Goal: Task Accomplishment & Management: Use online tool/utility

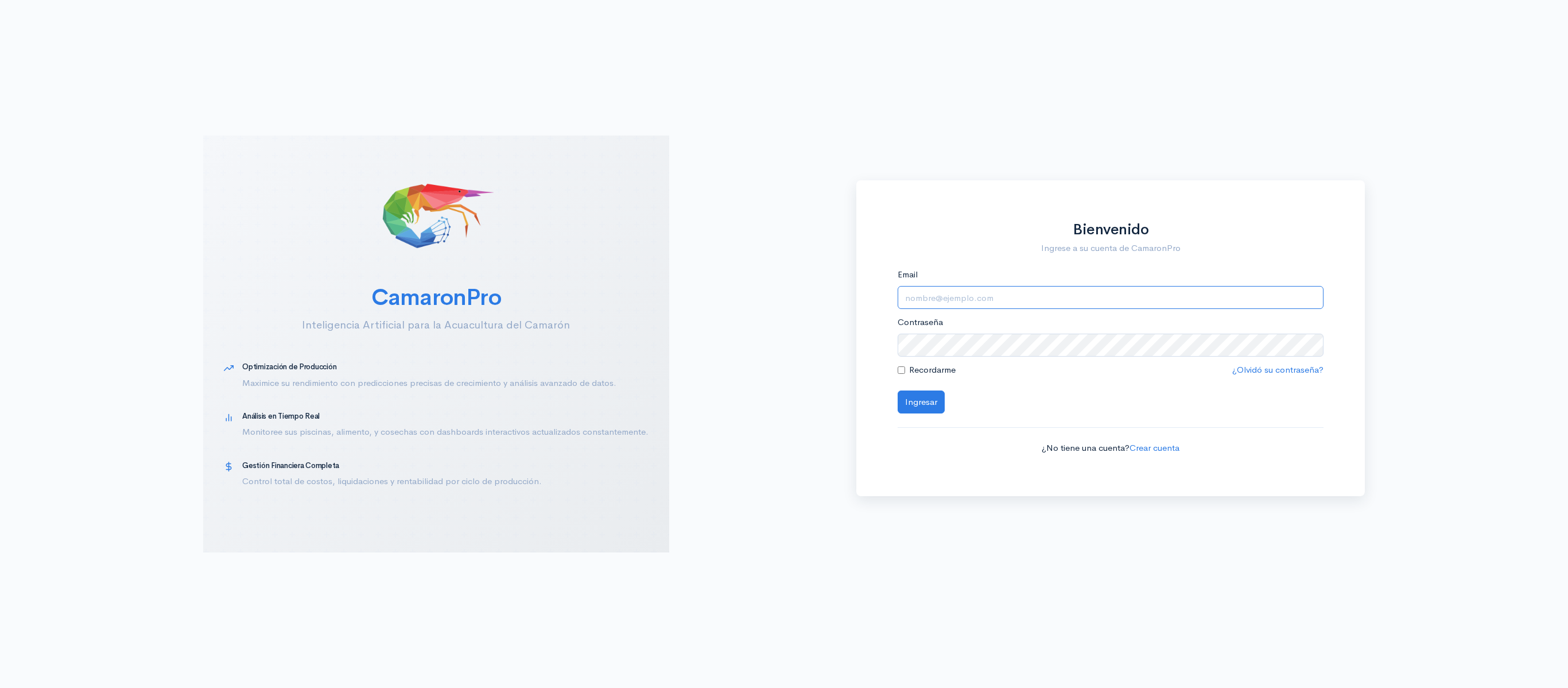
drag, startPoint x: 965, startPoint y: 302, endPoint x: 996, endPoint y: 306, distance: 31.3
click at [965, 302] on input "Email" at bounding box center [1110, 297] width 426 height 24
type input "logistica@segesa.com.ec"
click at [898, 390] on button "Ingresar" at bounding box center [921, 401] width 47 height 24
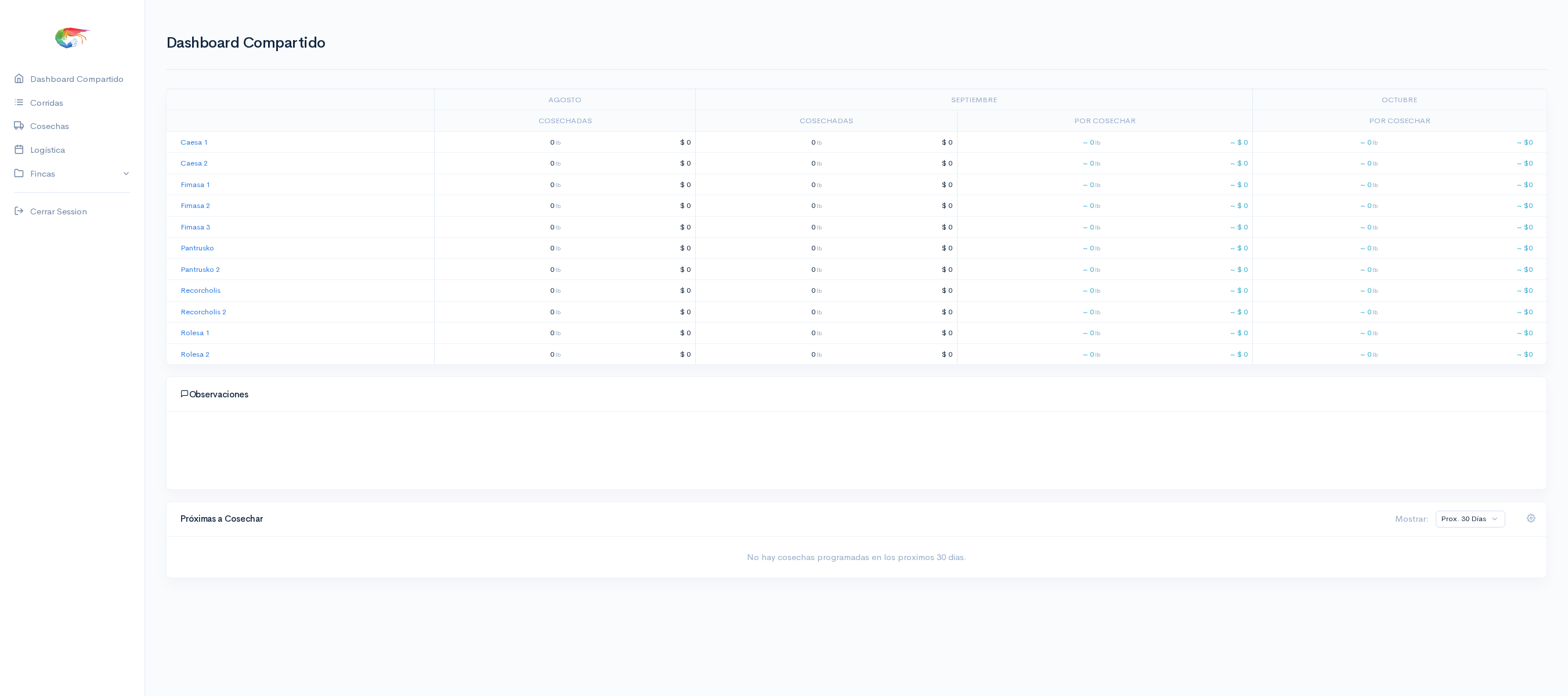
click at [289, 70] on div "Dashboard Compartido" at bounding box center [856, 45] width 1381 height 48
click at [59, 148] on link "Logística" at bounding box center [72, 150] width 145 height 24
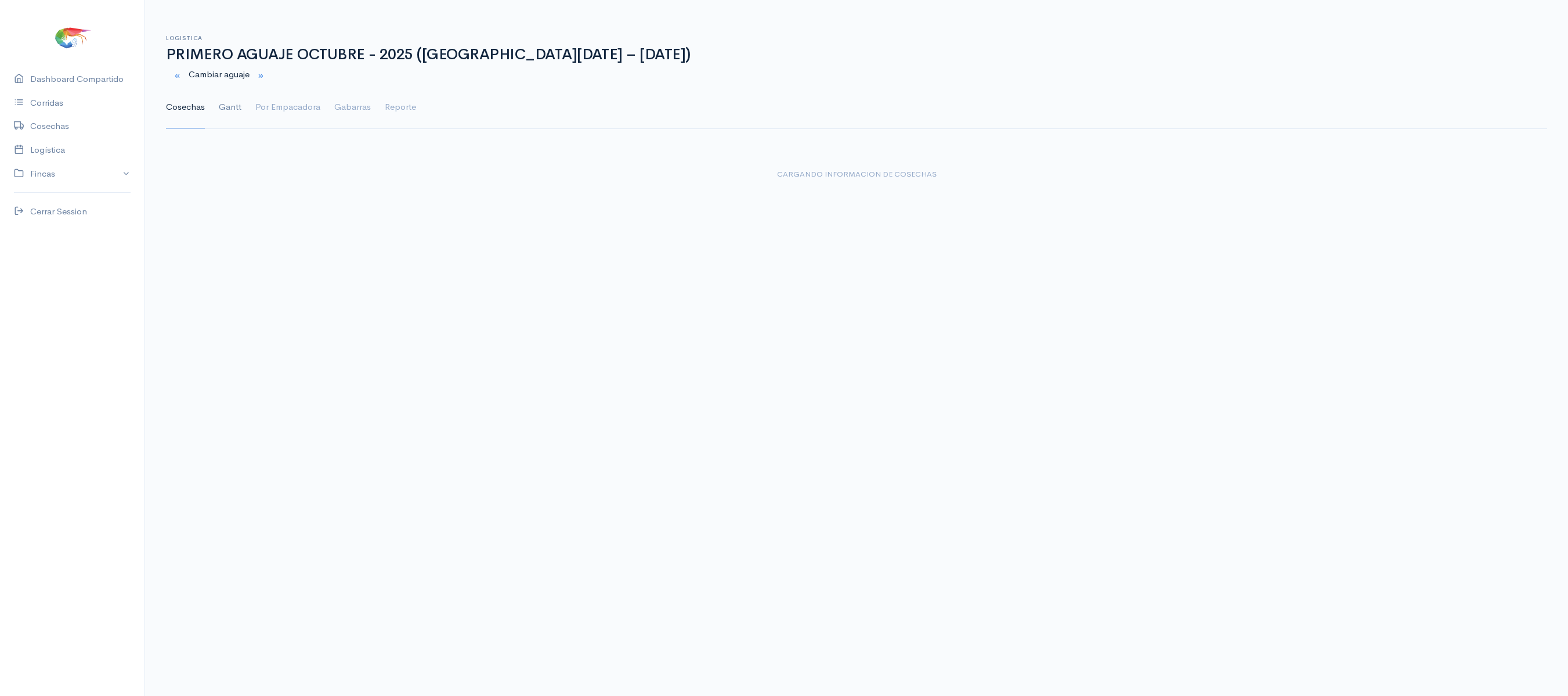
click at [234, 107] on link "Gantt" at bounding box center [230, 108] width 22 height 42
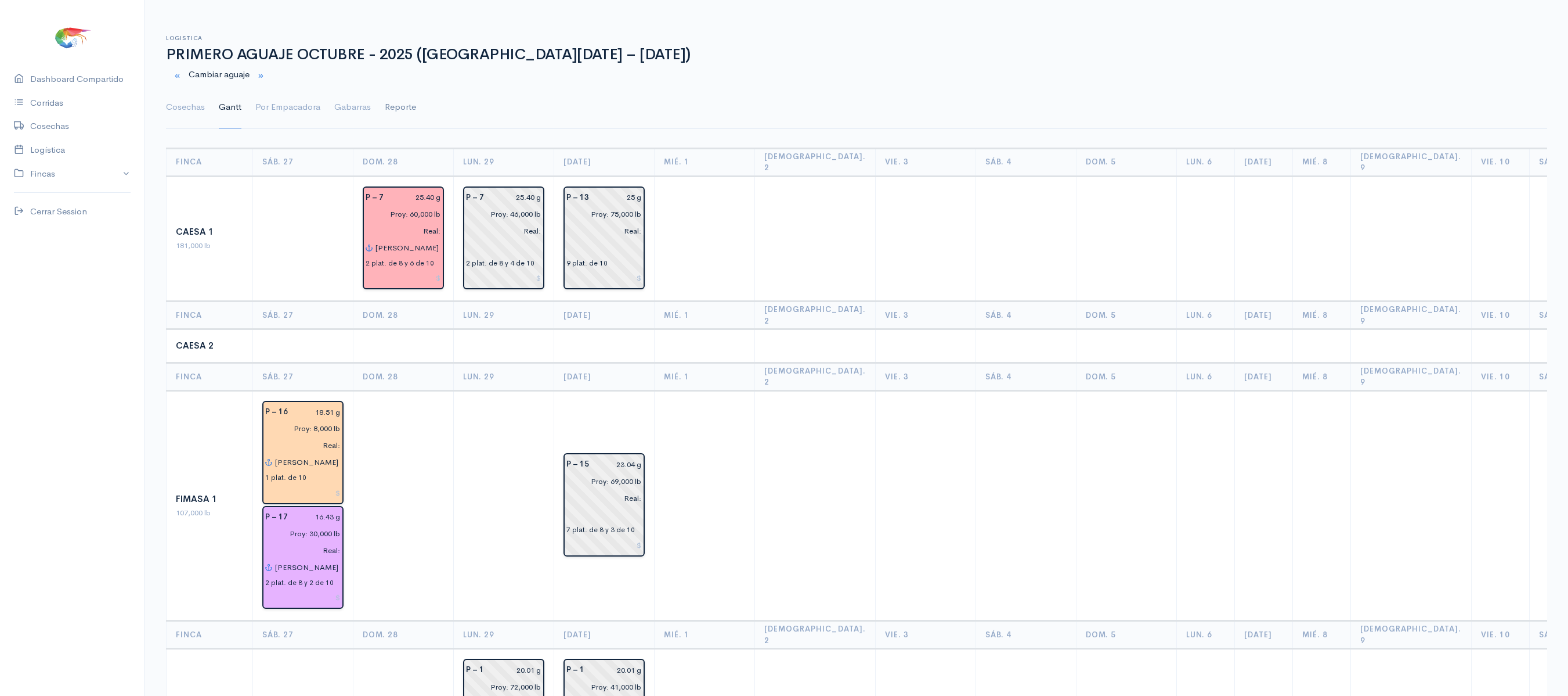
drag, startPoint x: 186, startPoint y: 101, endPoint x: 411, endPoint y: 122, distance: 226.0
click at [186, 101] on link "Cosechas" at bounding box center [185, 108] width 39 height 42
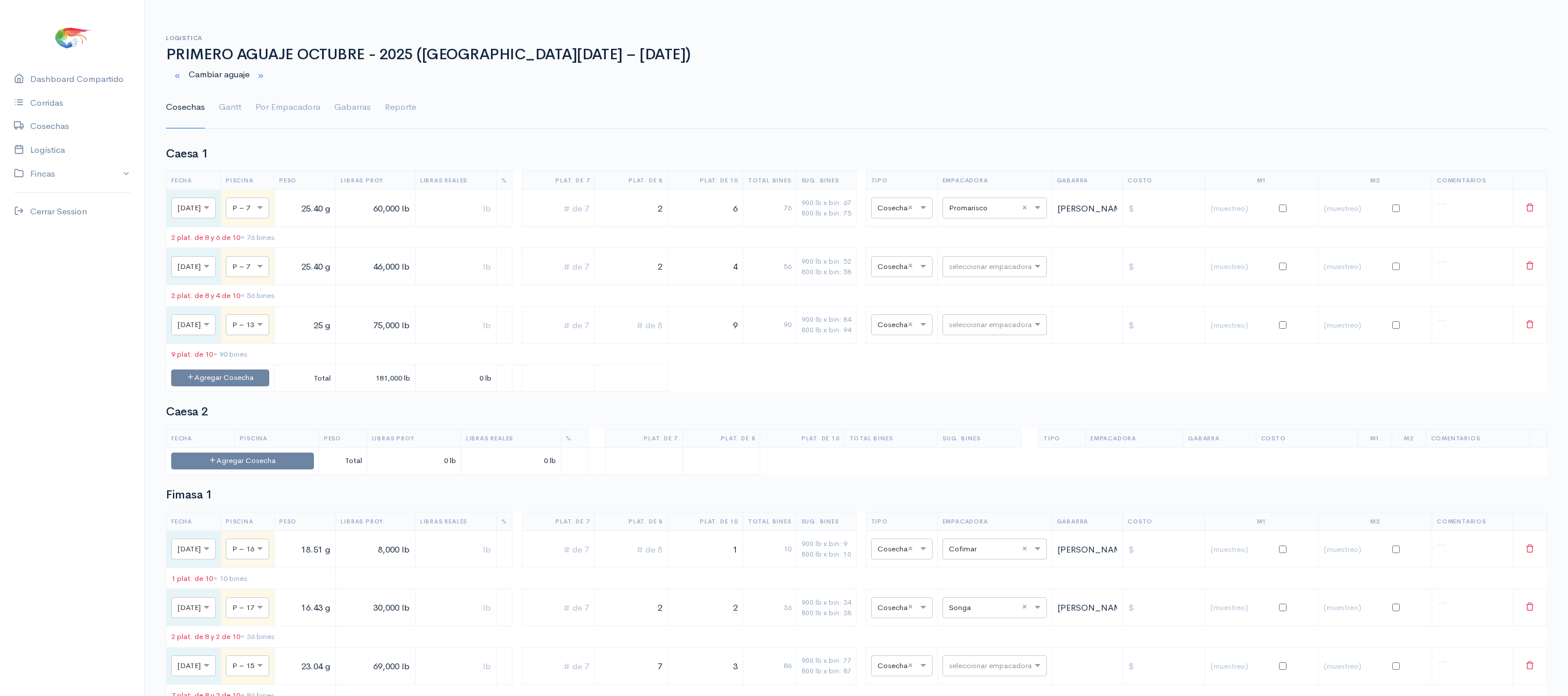
click at [985, 259] on td "seleccionar empacadora" at bounding box center [994, 266] width 115 height 37
click at [982, 269] on input "text" at bounding box center [985, 266] width 71 height 13
type input "pro"
click at [994, 294] on span "Promarisco" at bounding box center [987, 294] width 44 height 11
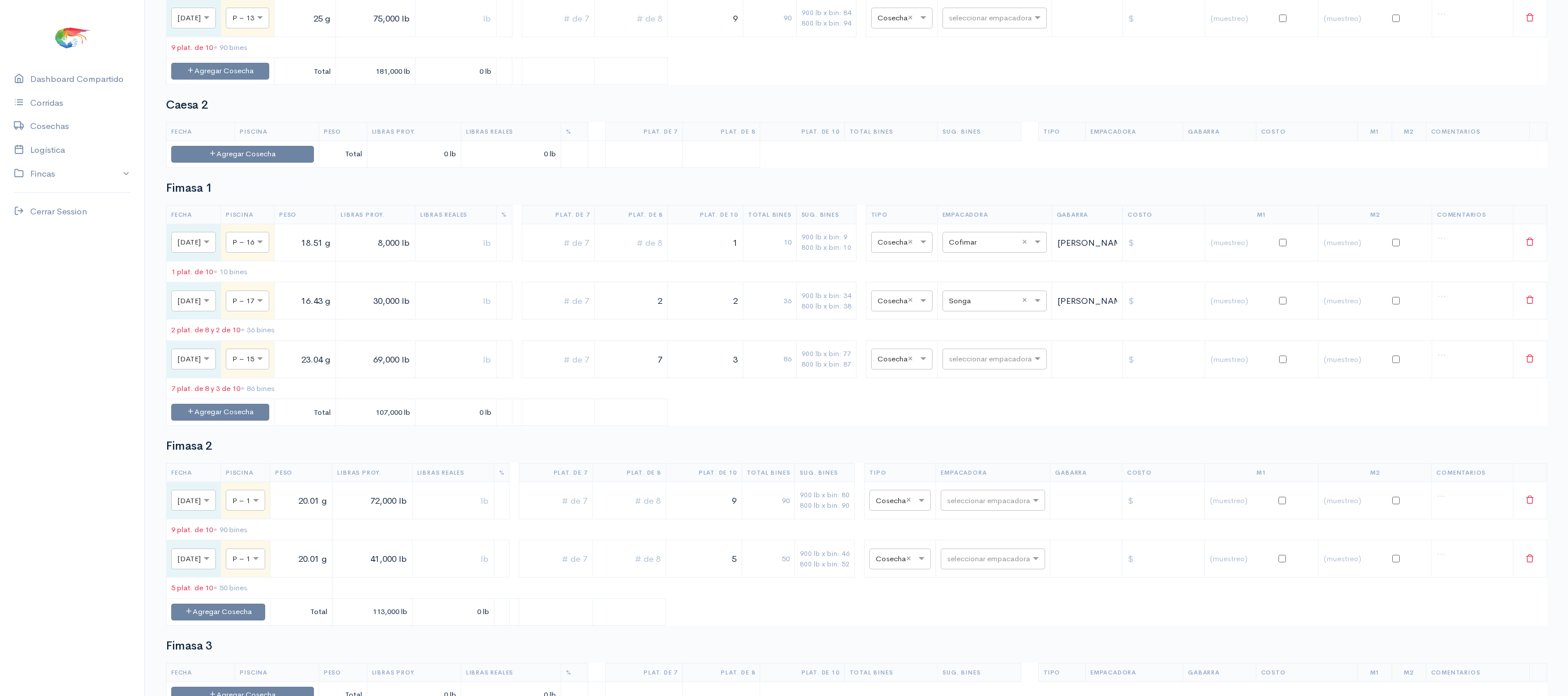
scroll to position [308, 0]
click at [276, 162] on button "Agregar Cosecha" at bounding box center [243, 153] width 143 height 17
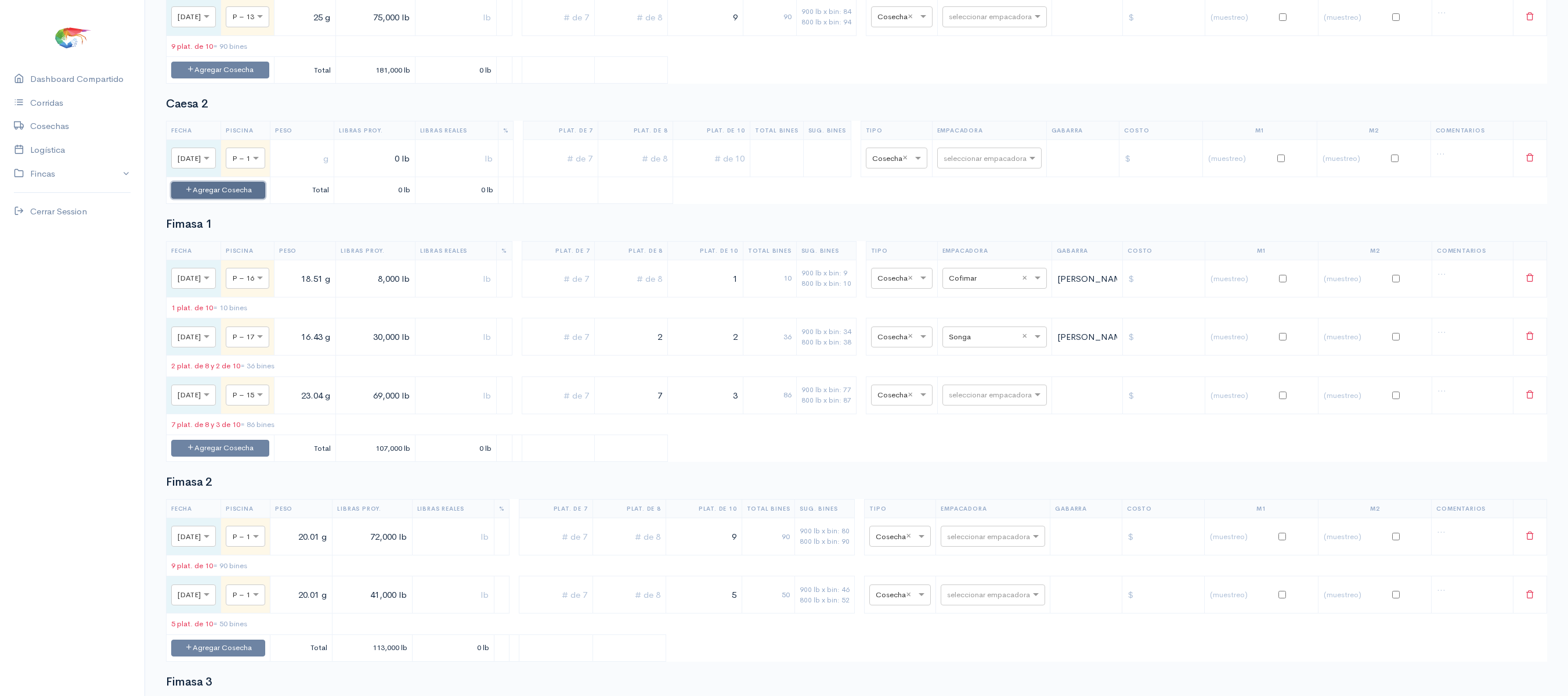
click at [259, 198] on button "Agregar Cosecha" at bounding box center [218, 190] width 94 height 17
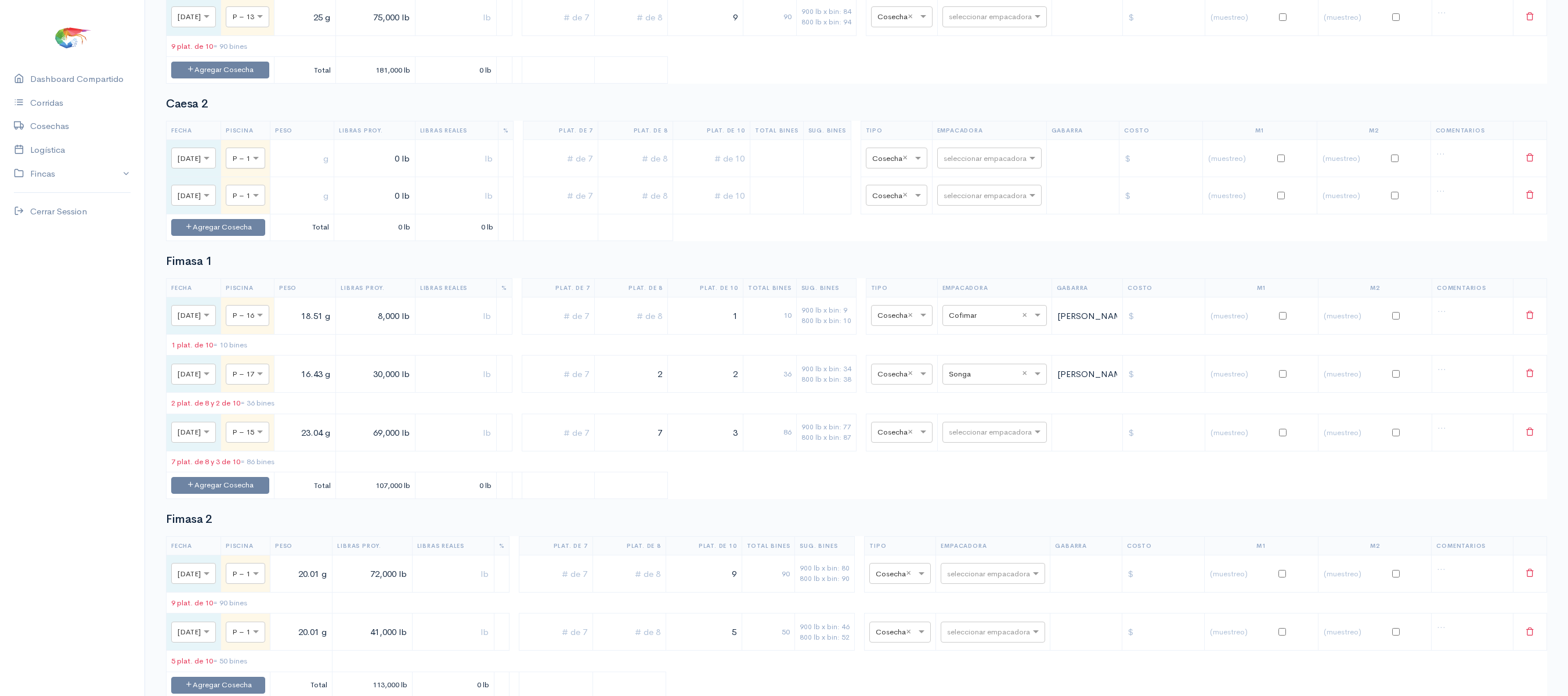
click at [264, 164] on div at bounding box center [245, 157] width 38 height 13
type input "4"
click at [271, 214] on td "× P – 1" at bounding box center [246, 195] width 49 height 37
click at [264, 201] on span at bounding box center [257, 195] width 15 height 12
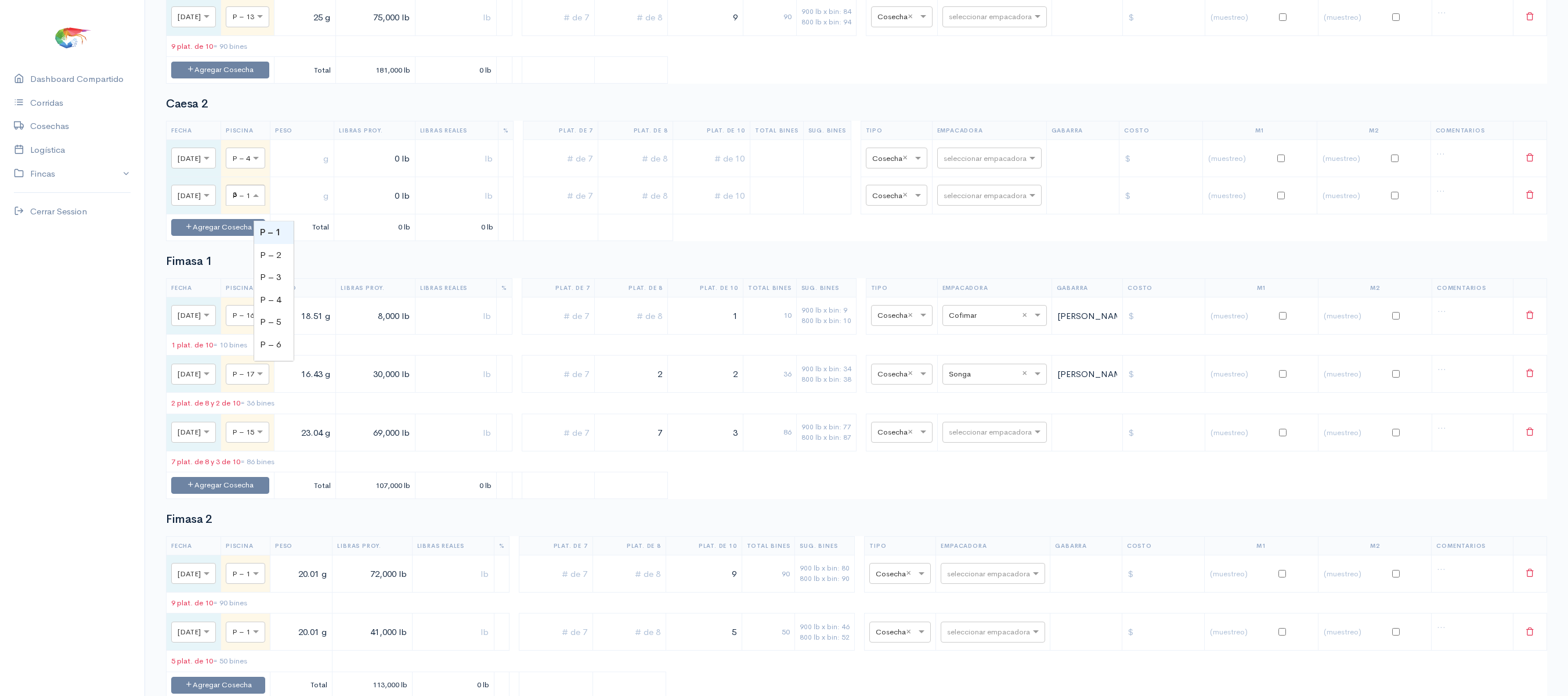
type input "34"
click at [333, 167] on input "text" at bounding box center [305, 158] width 53 height 24
type input "18 g"
click at [333, 207] on input "text" at bounding box center [305, 195] width 53 height 24
type input "18 g"
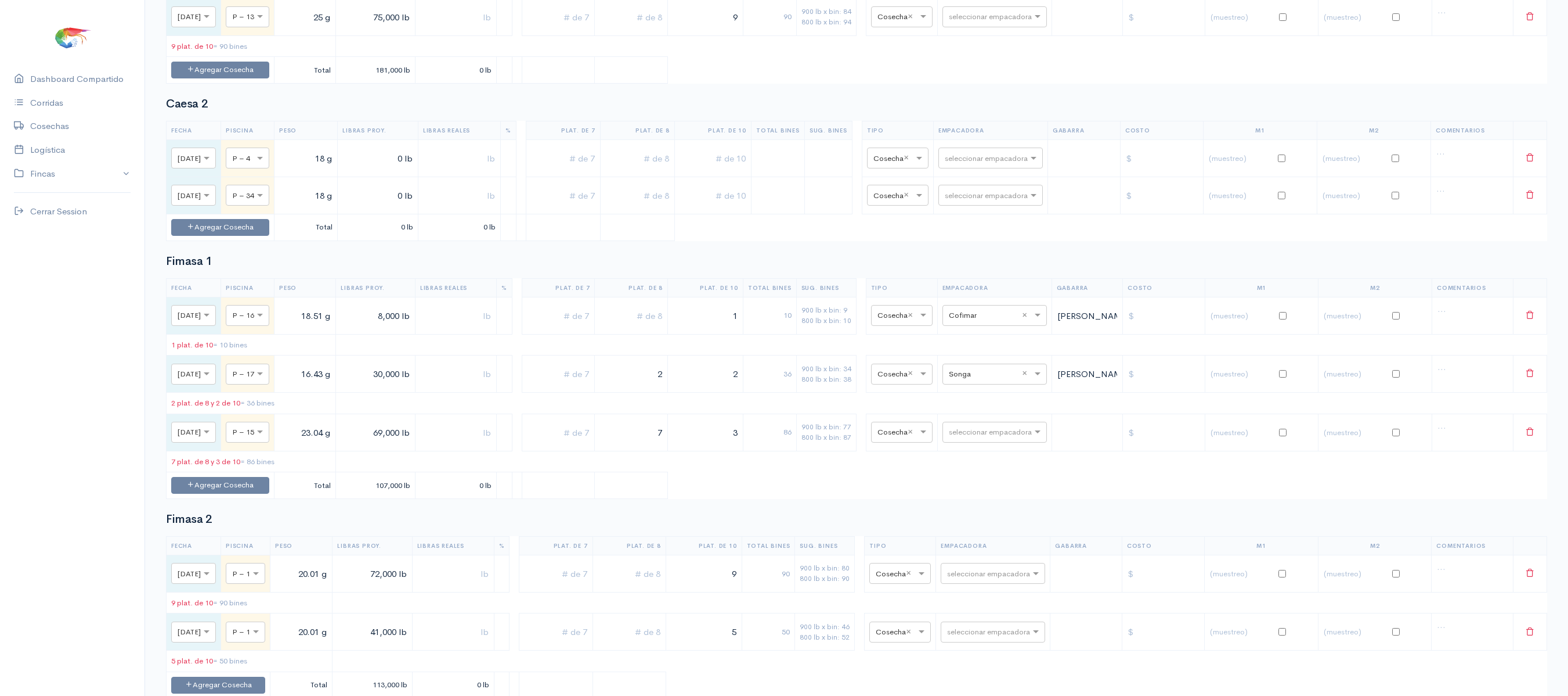
click at [391, 170] on input "0 lb" at bounding box center [378, 158] width 71 height 24
type input "62,000 lb"
click at [391, 208] on input "0 lb" at bounding box center [375, 195] width 69 height 24
type input "53,000 lb"
click at [708, 170] on input "text" at bounding box center [705, 158] width 65 height 24
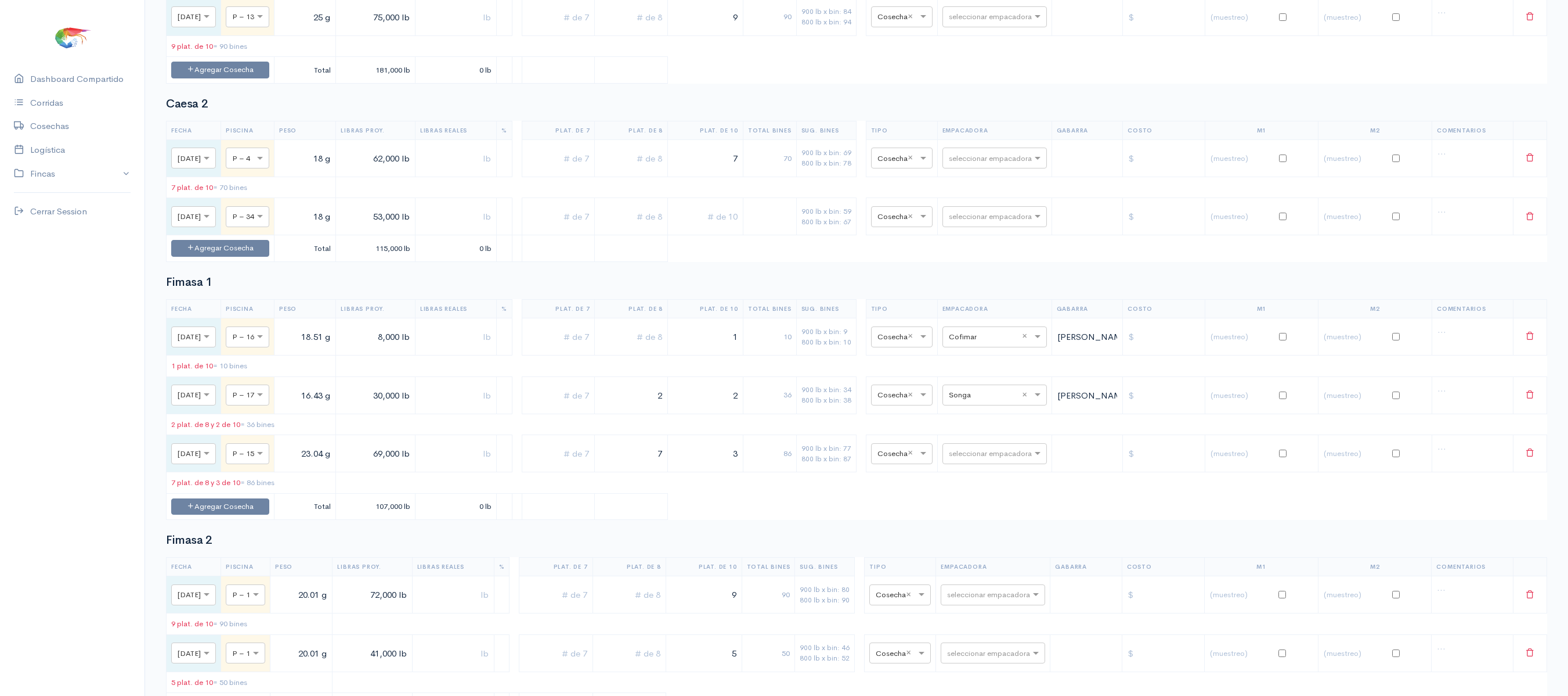
type input "7"
click at [655, 170] on input "text" at bounding box center [631, 158] width 63 height 24
type input "1"
click at [717, 225] on input "text" at bounding box center [705, 217] width 65 height 24
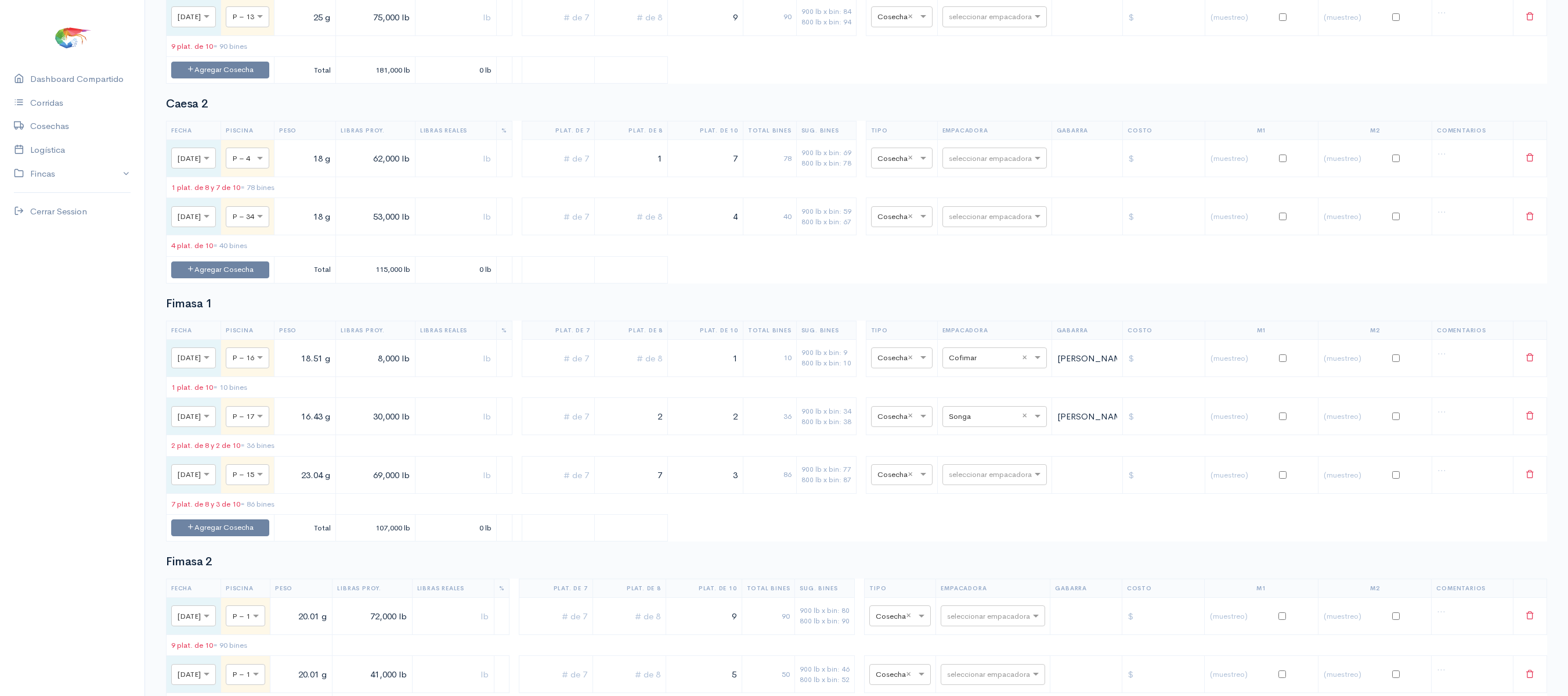
click at [663, 221] on input "text" at bounding box center [631, 217] width 63 height 24
drag, startPoint x: 733, startPoint y: 238, endPoint x: 785, endPoint y: 236, distance: 52.0
click at [785, 235] on tr "× Dom., 28 Sep. × P – 34 18 g 53,000 lb 4 40 900 lb x bin: 59 800 lb x bin: 67 …" at bounding box center [857, 216] width 1380 height 37
type input "5"
click at [656, 221] on input "text" at bounding box center [631, 217] width 63 height 24
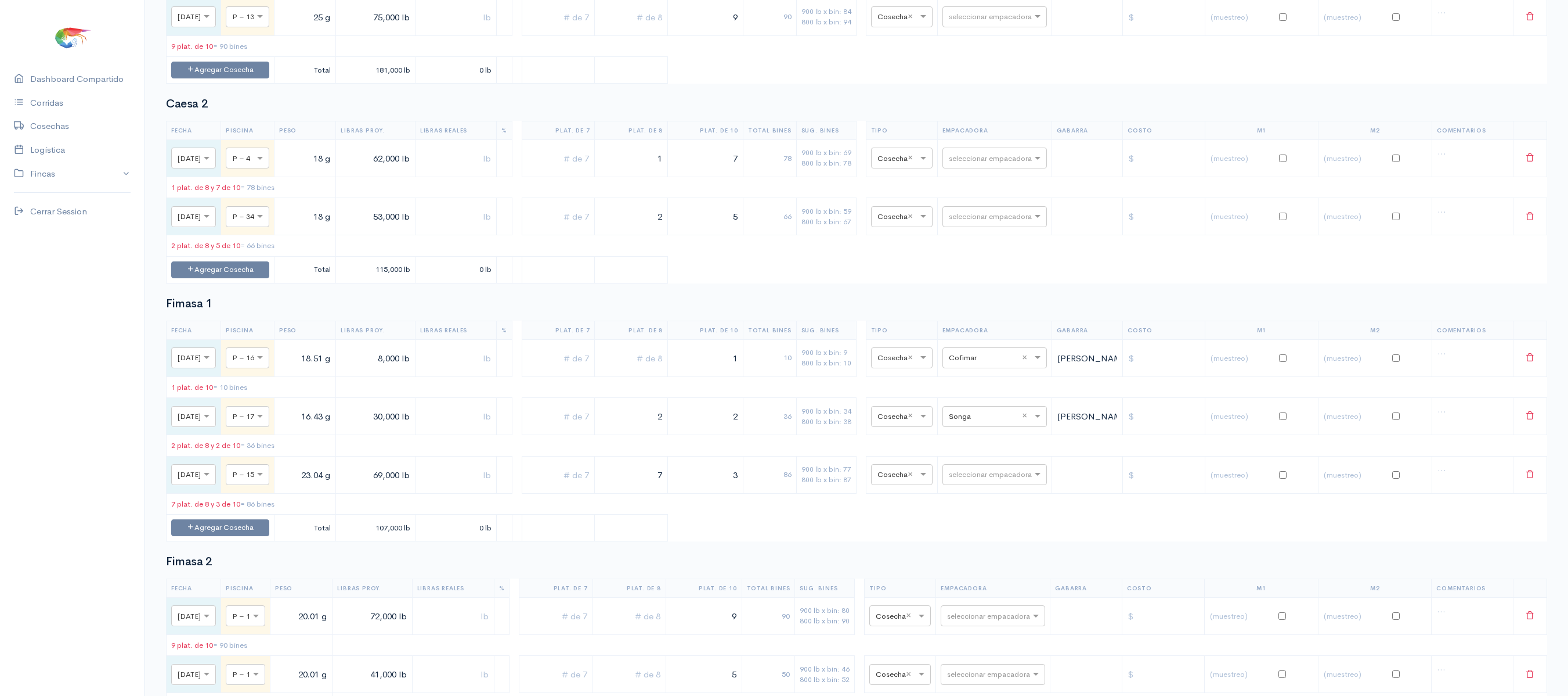
type input "2"
drag, startPoint x: 721, startPoint y: 175, endPoint x: 849, endPoint y: 157, distance: 129.3
click at [849, 157] on tr "× Sáb., 27 Sep. × P – 4 18 g 62,000 lb 1 7 78 900 lb x bin: 69 800 lb x bin: 78…" at bounding box center [857, 158] width 1380 height 37
type input "6"
drag, startPoint x: 639, startPoint y: 165, endPoint x: 726, endPoint y: 175, distance: 87.6
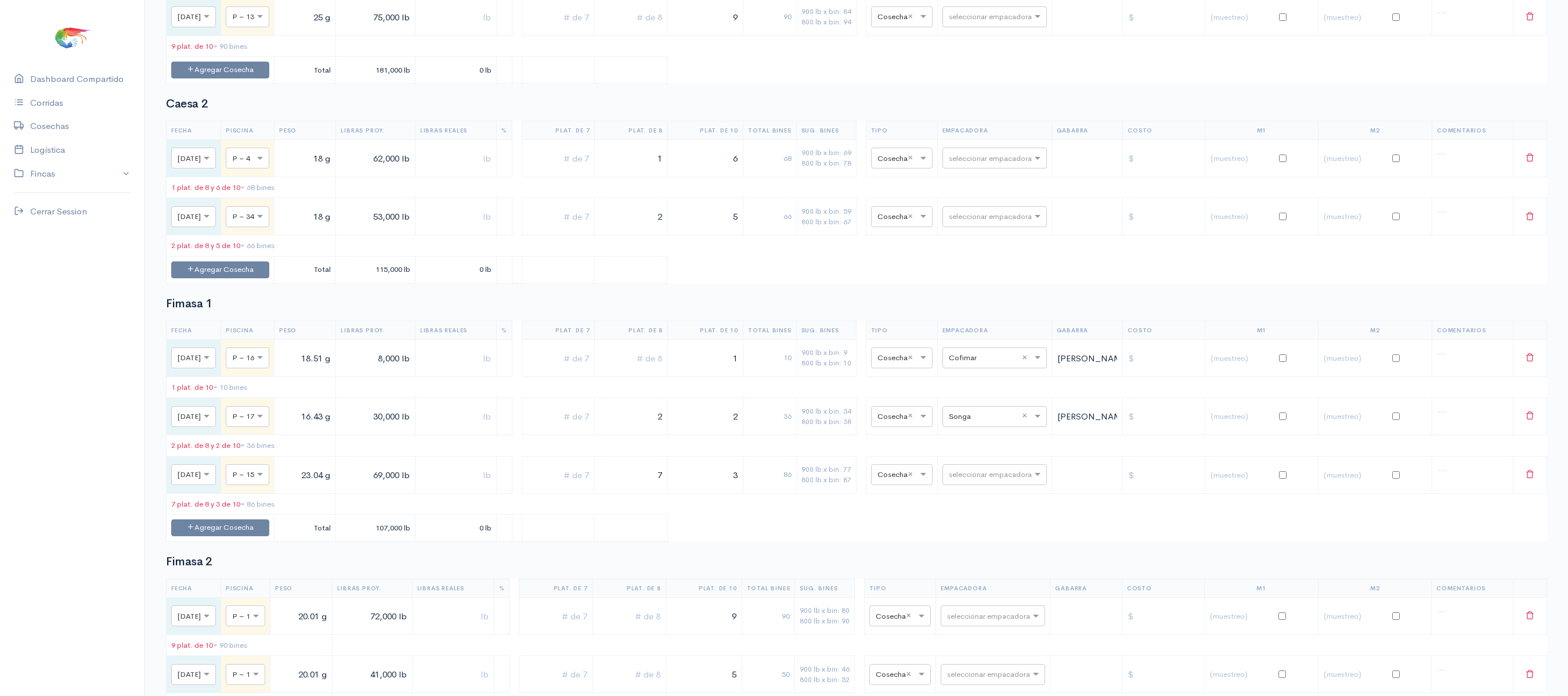
click at [726, 175] on tr "× Sáb., 27 Sep. × P – 4 18 g 62,000 lb 1 6 68 900 lb x bin: 69 800 lb x bin: 78…" at bounding box center [857, 158] width 1380 height 37
type input "2"
click at [726, 170] on input "6" at bounding box center [705, 158] width 65 height 24
click at [743, 139] on th "Plat. de 10" at bounding box center [705, 130] width 75 height 18
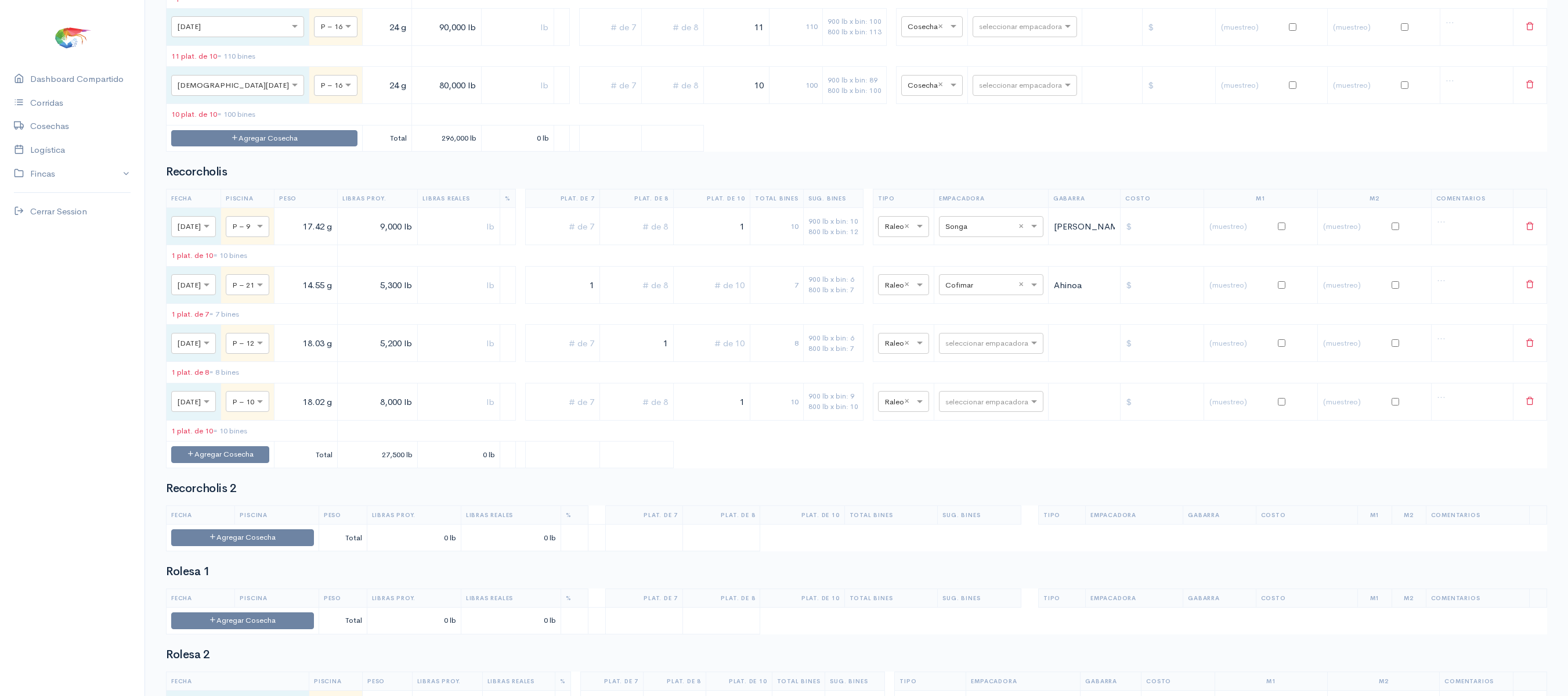
scroll to position [1685, 0]
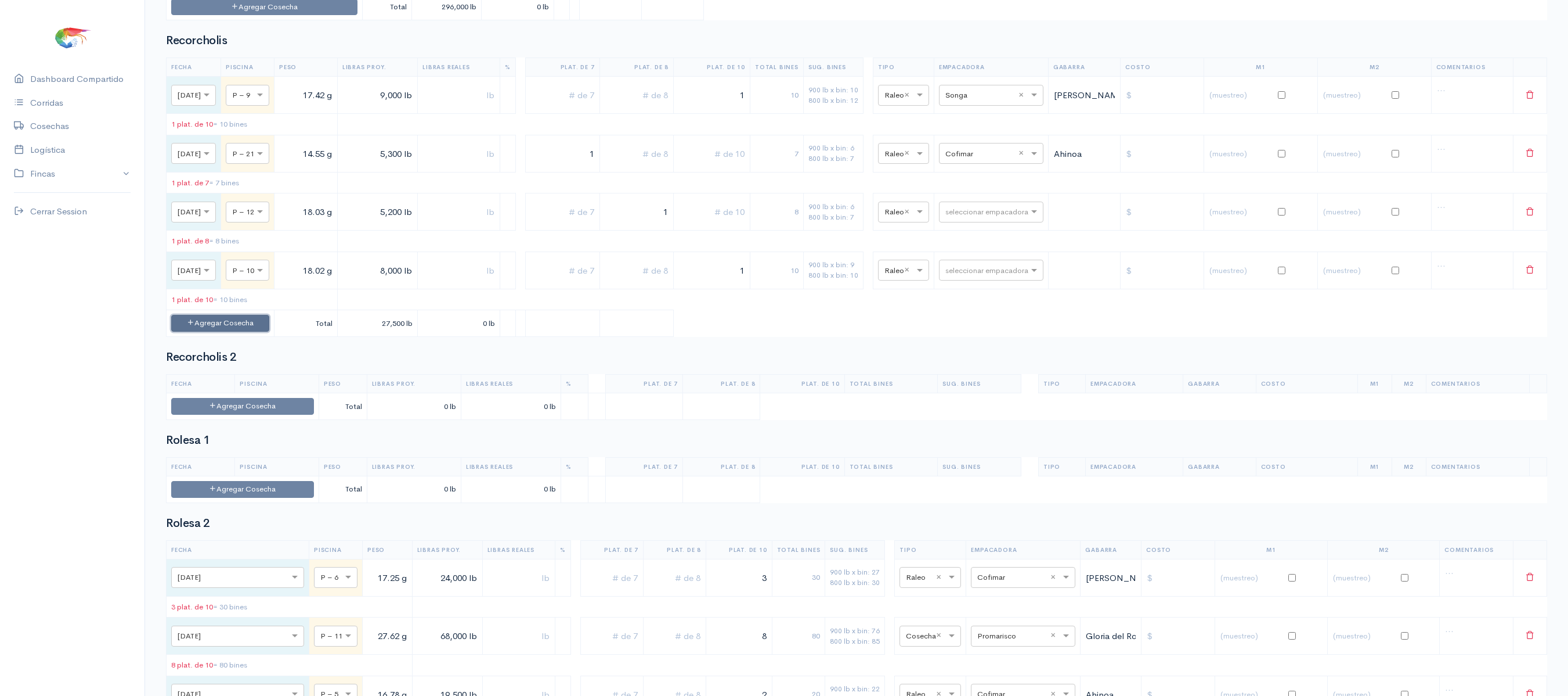
click at [255, 331] on button "Agregar Cosecha" at bounding box center [221, 323] width 98 height 17
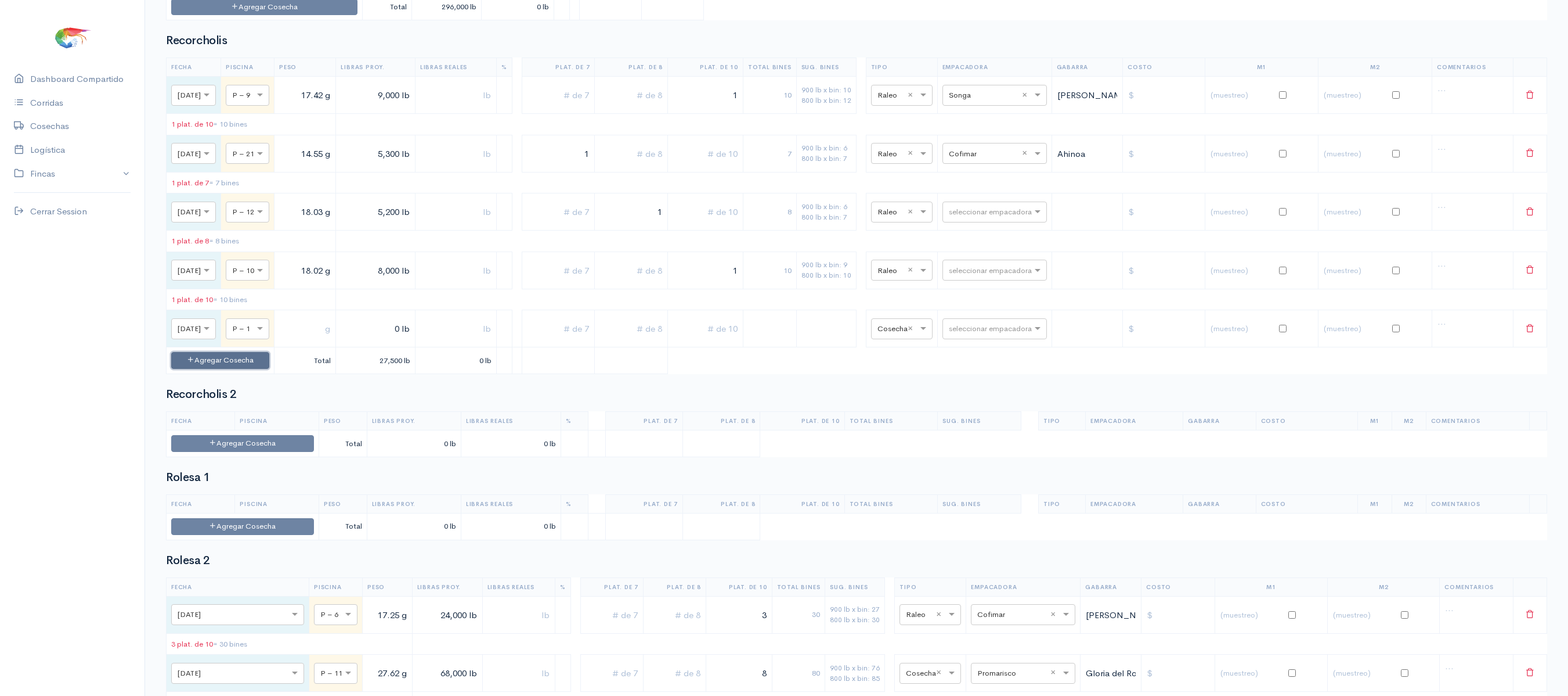
click at [262, 368] on button "Agregar Cosecha" at bounding box center [221, 361] width 98 height 17
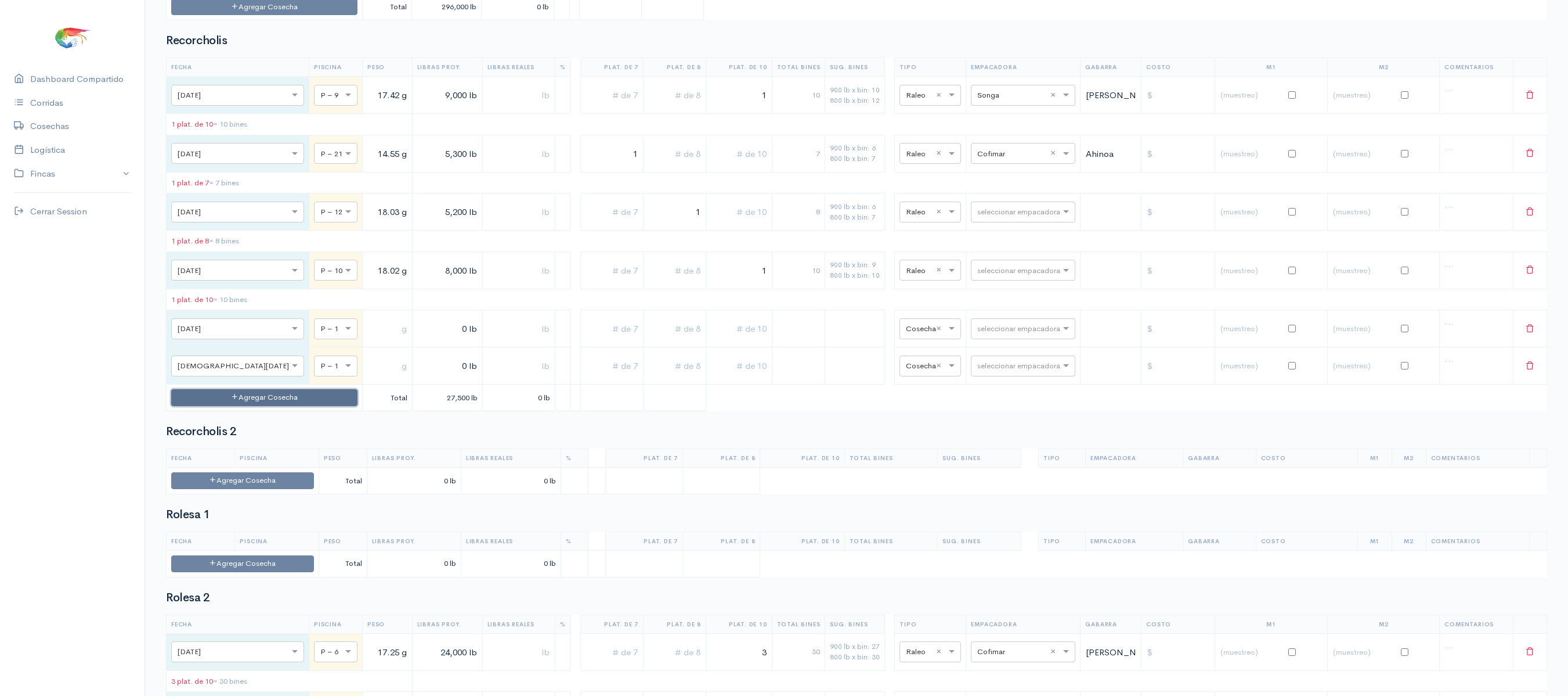
click at [257, 406] on button "Agregar Cosecha" at bounding box center [264, 398] width 186 height 17
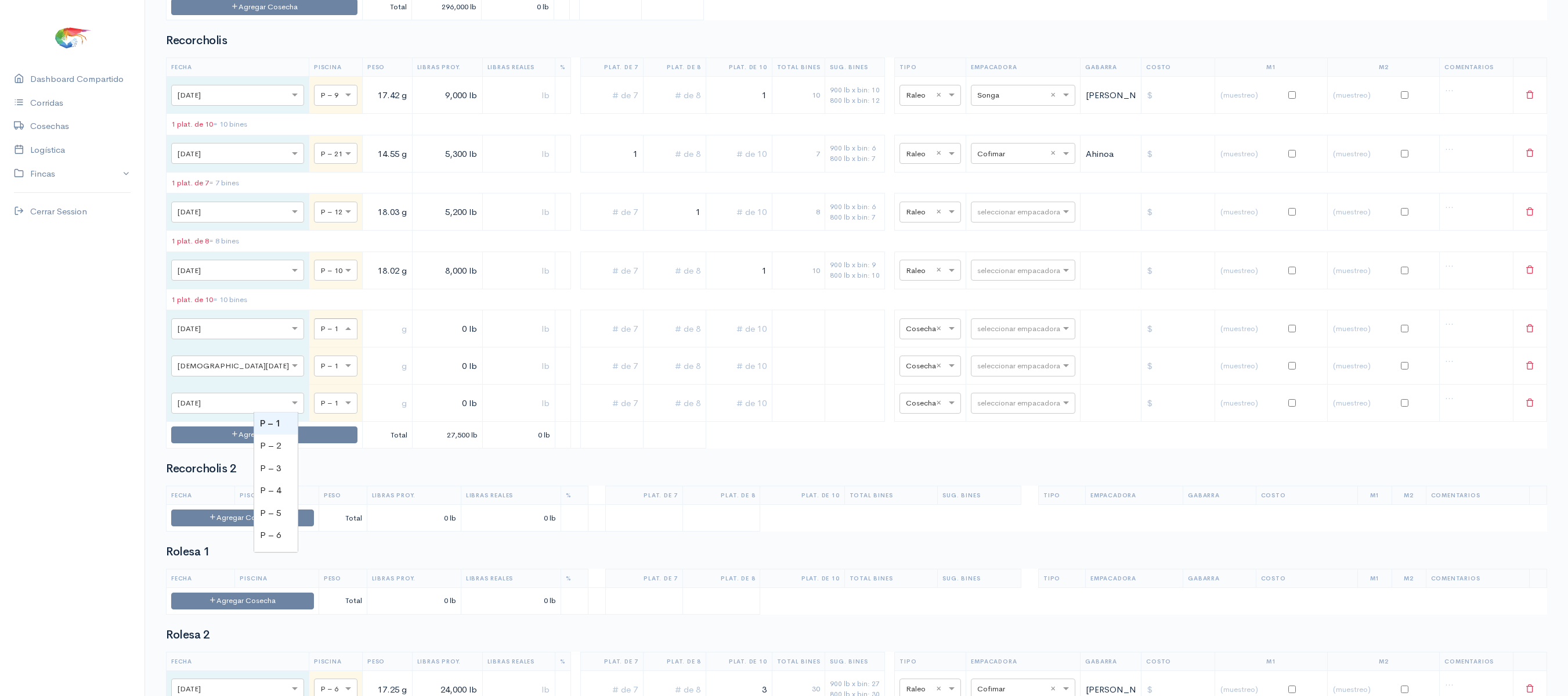
click at [343, 335] on span at bounding box center [350, 328] width 15 height 12
type input "17"
click at [343, 371] on span at bounding box center [350, 365] width 15 height 12
type input "20"
click at [314, 409] on div at bounding box center [335, 402] width 42 height 13
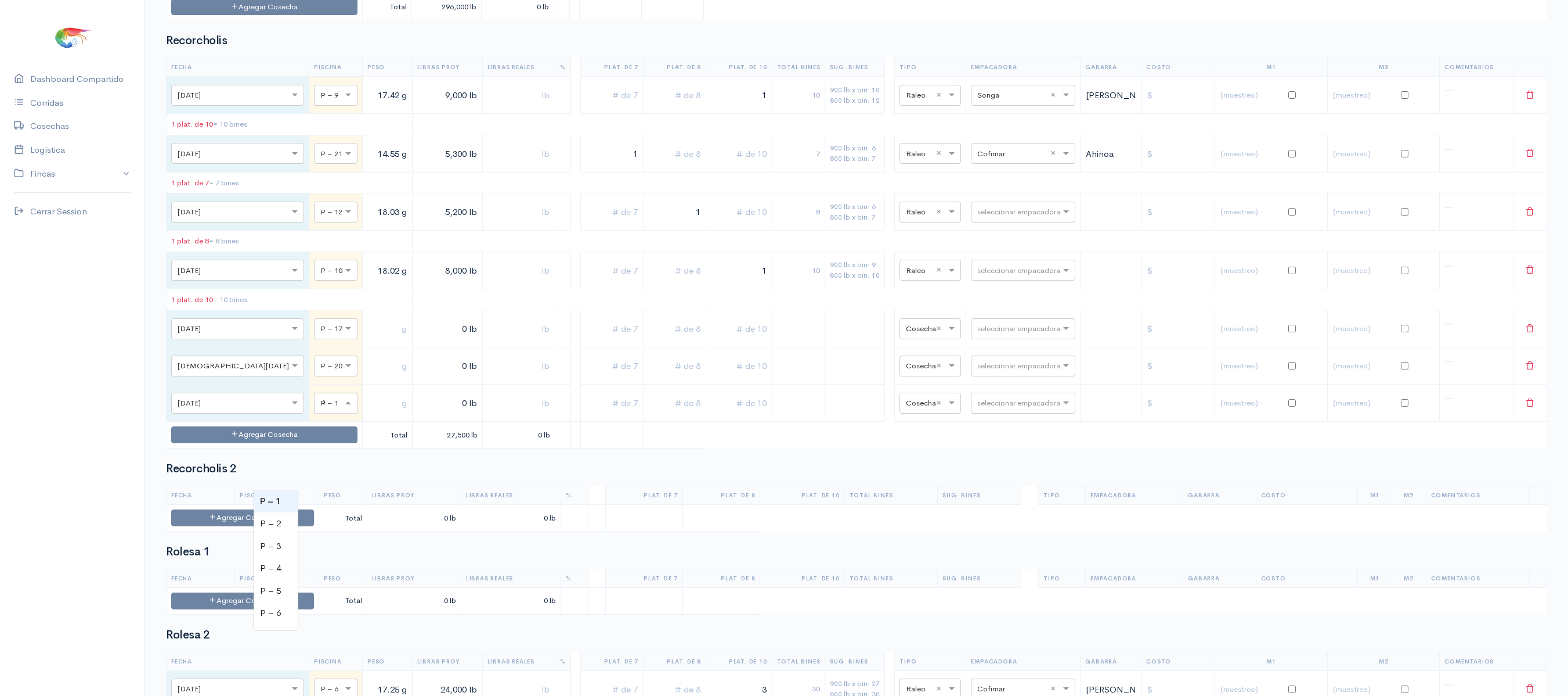
type input "13"
click at [367, 341] on input "text" at bounding box center [387, 328] width 40 height 24
type input "18 g"
click at [367, 378] on input "text" at bounding box center [387, 366] width 40 height 24
type input "17 g"
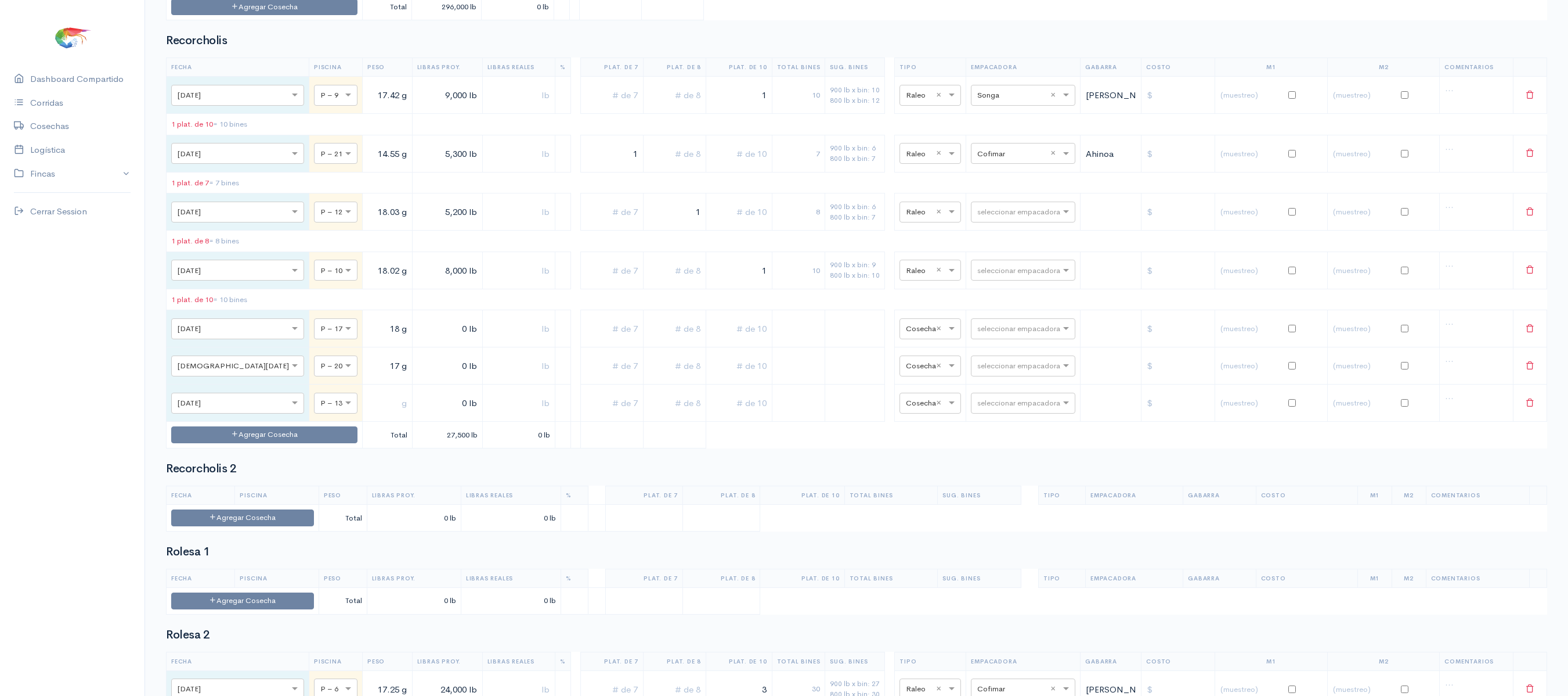
click at [367, 415] on input "text" at bounding box center [387, 403] width 40 height 24
type input "19 g"
click at [419, 348] on td "0 lb" at bounding box center [447, 328] width 70 height 37
click at [412, 348] on td "0 lb" at bounding box center [447, 328] width 70 height 37
click at [417, 341] on input "0 lb" at bounding box center [447, 328] width 61 height 24
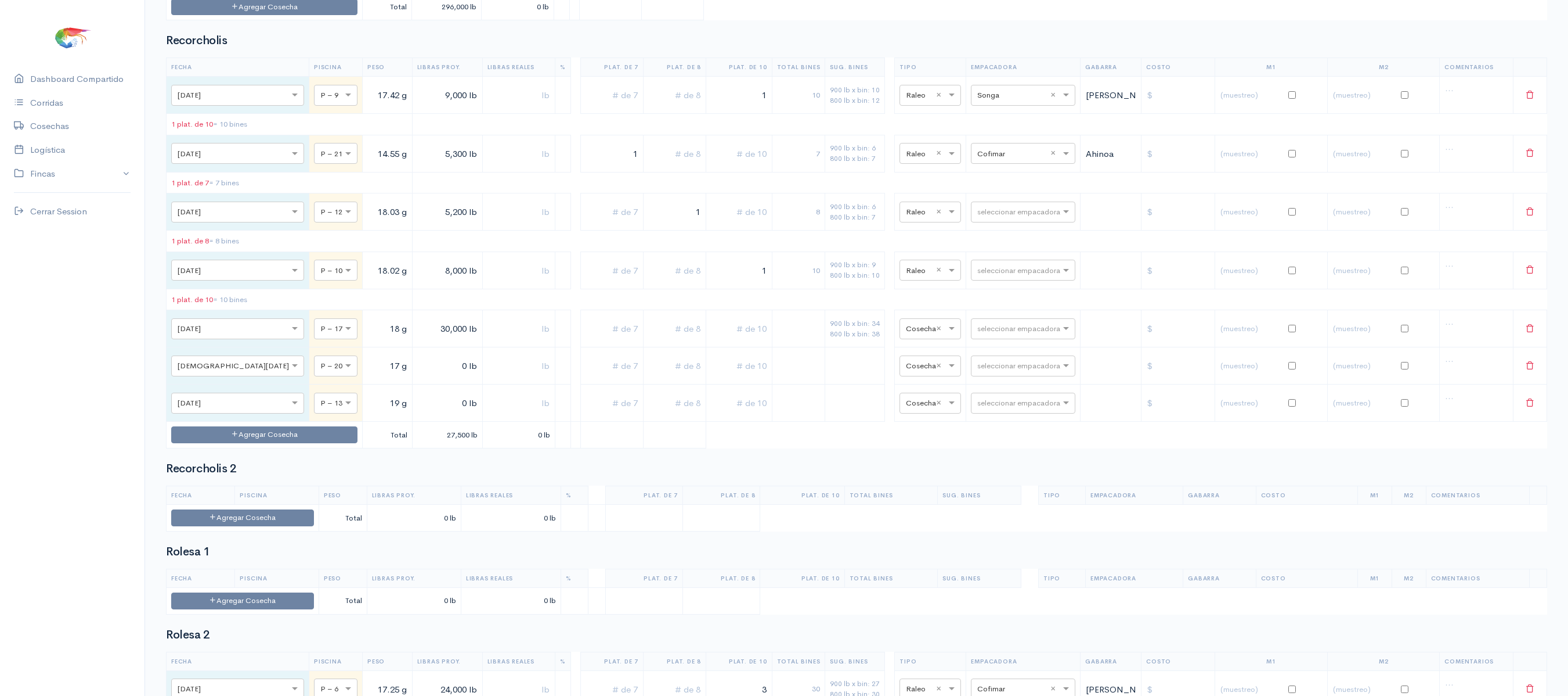
type input "30,000 lb"
click at [412, 385] on td "0 lb" at bounding box center [447, 366] width 70 height 37
click at [417, 378] on input "0 lb" at bounding box center [447, 366] width 61 height 24
type input "26,000 lb"
click at [417, 415] on input "0 lb" at bounding box center [447, 403] width 61 height 24
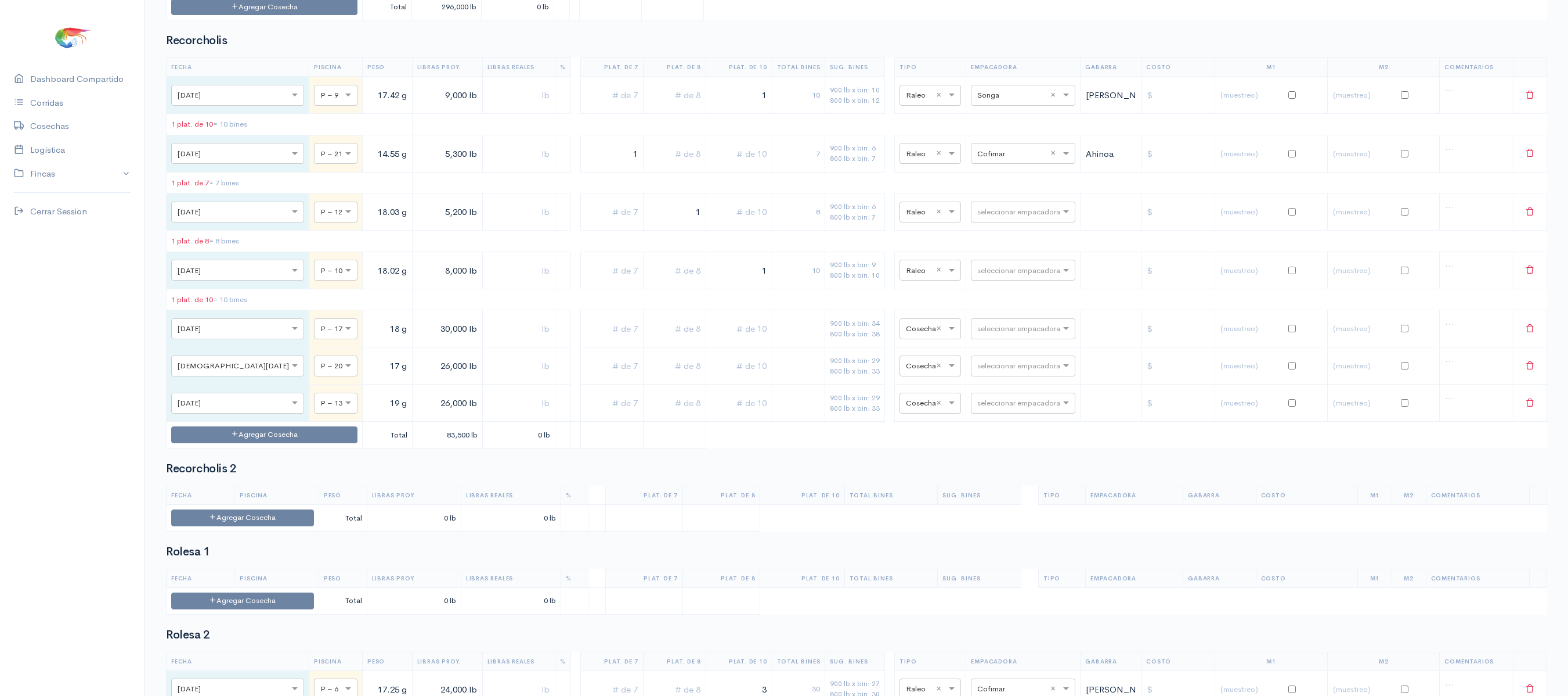
type input "26,000 lb"
click at [728, 341] on input "text" at bounding box center [739, 328] width 55 height 24
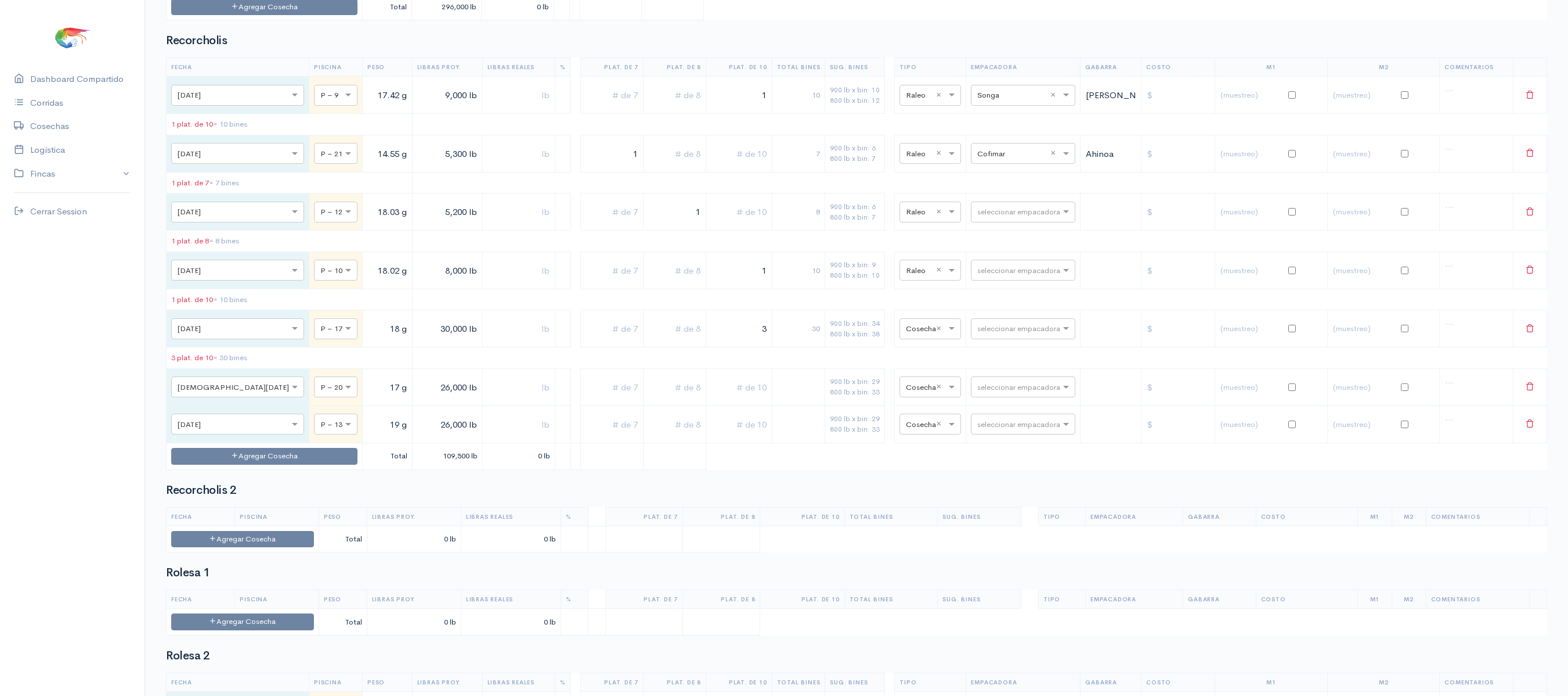
drag, startPoint x: 750, startPoint y: 400, endPoint x: 821, endPoint y: 403, distance: 71.1
click at [821, 348] on tr "× Mié., 1 Oct. × P – 17 18 g 30,000 lb 3 30 900 lb x bin: 34 800 lb x bin: 38 ×…" at bounding box center [857, 328] width 1380 height 37
type input "2"
click at [653, 341] on input "text" at bounding box center [674, 328] width 53 height 24
type input "2"
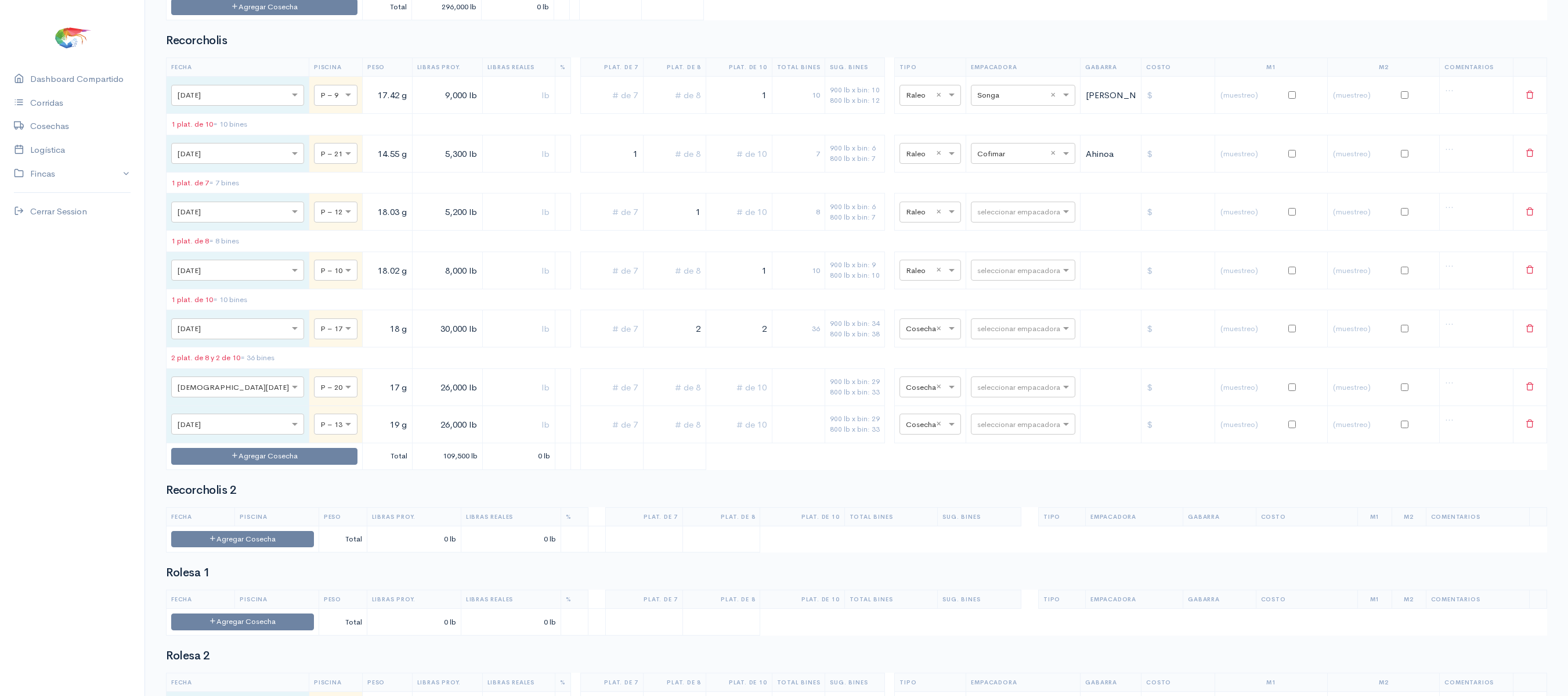
click at [719, 399] on input "text" at bounding box center [739, 387] width 55 height 24
click at [660, 399] on input "text" at bounding box center [674, 387] width 53 height 24
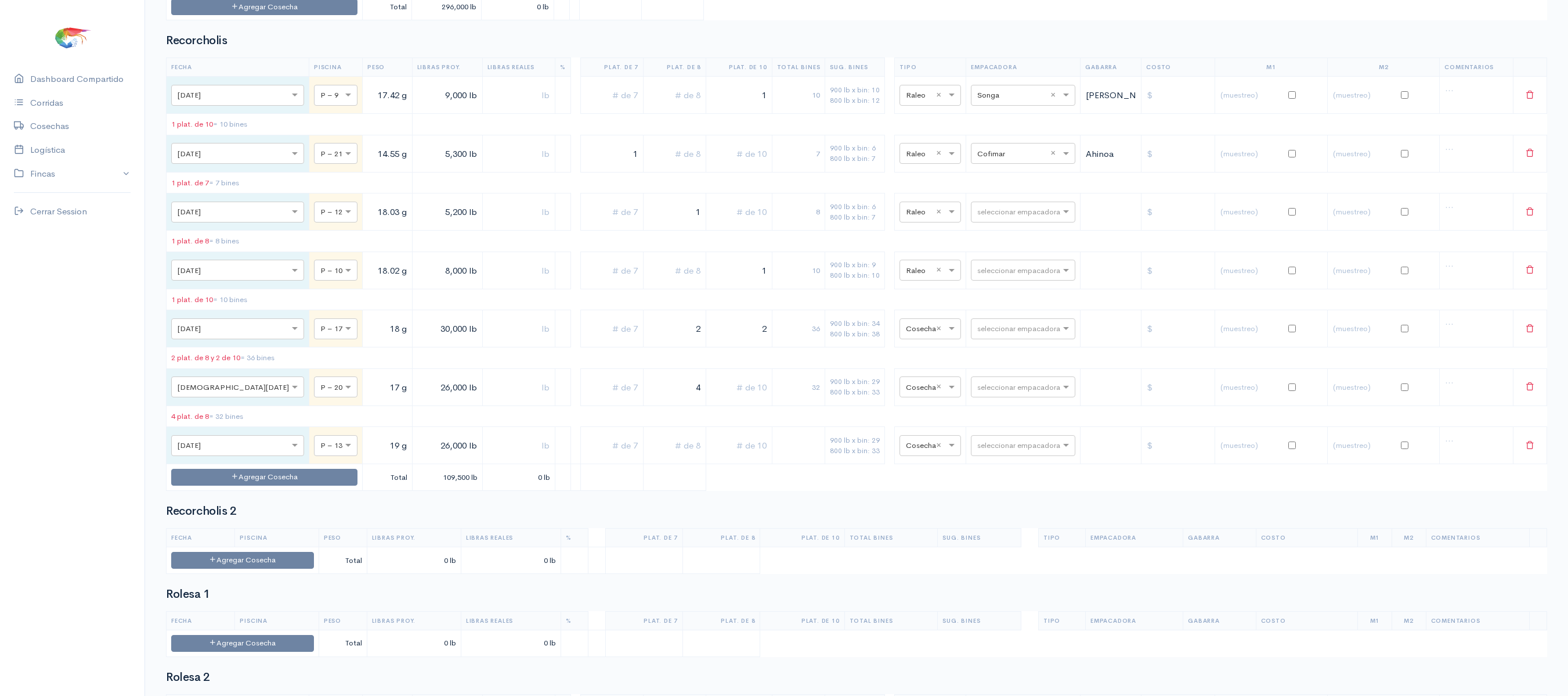
type input "4"
click at [667, 458] on input "text" at bounding box center [674, 445] width 53 height 24
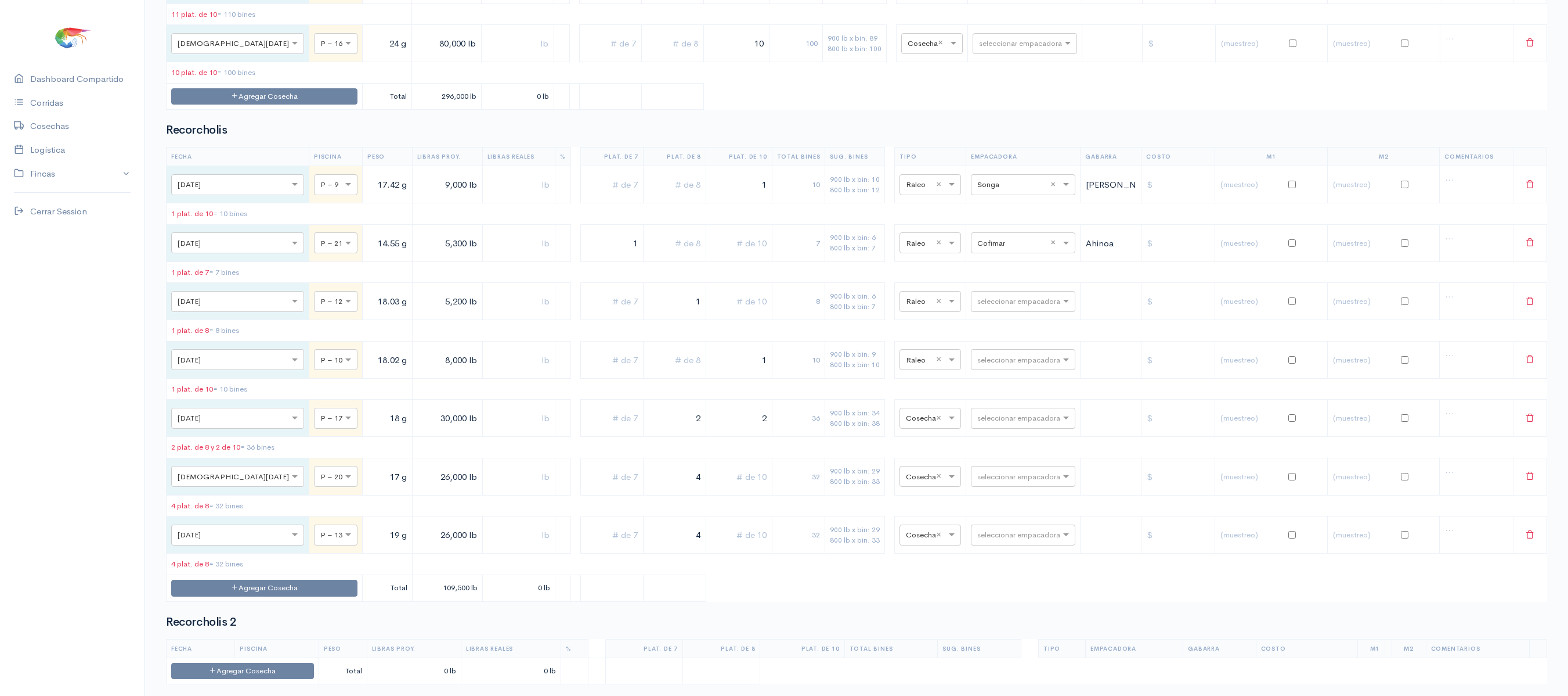
scroll to position [1597, 0]
type input "4"
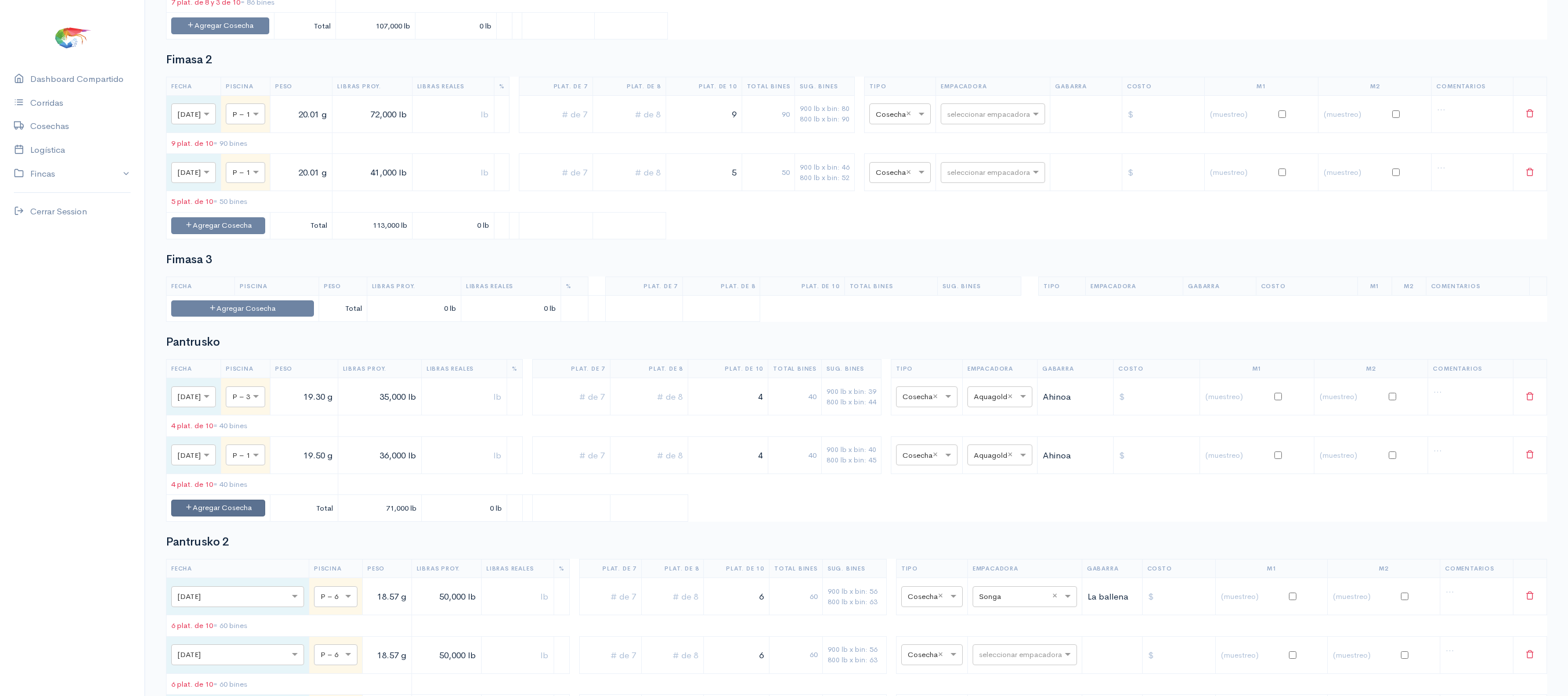
scroll to position [781, 0]
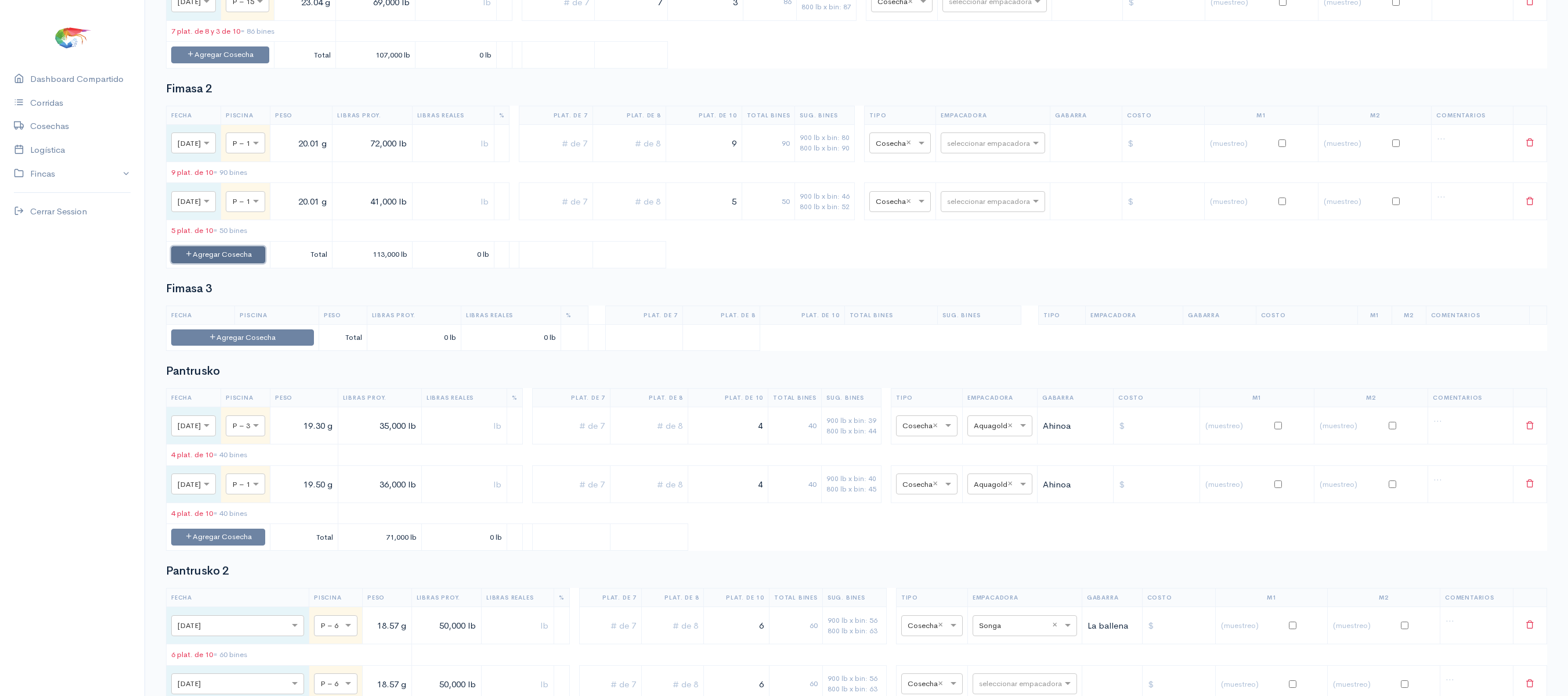
click at [265, 263] on button "Agregar Cosecha" at bounding box center [218, 255] width 94 height 17
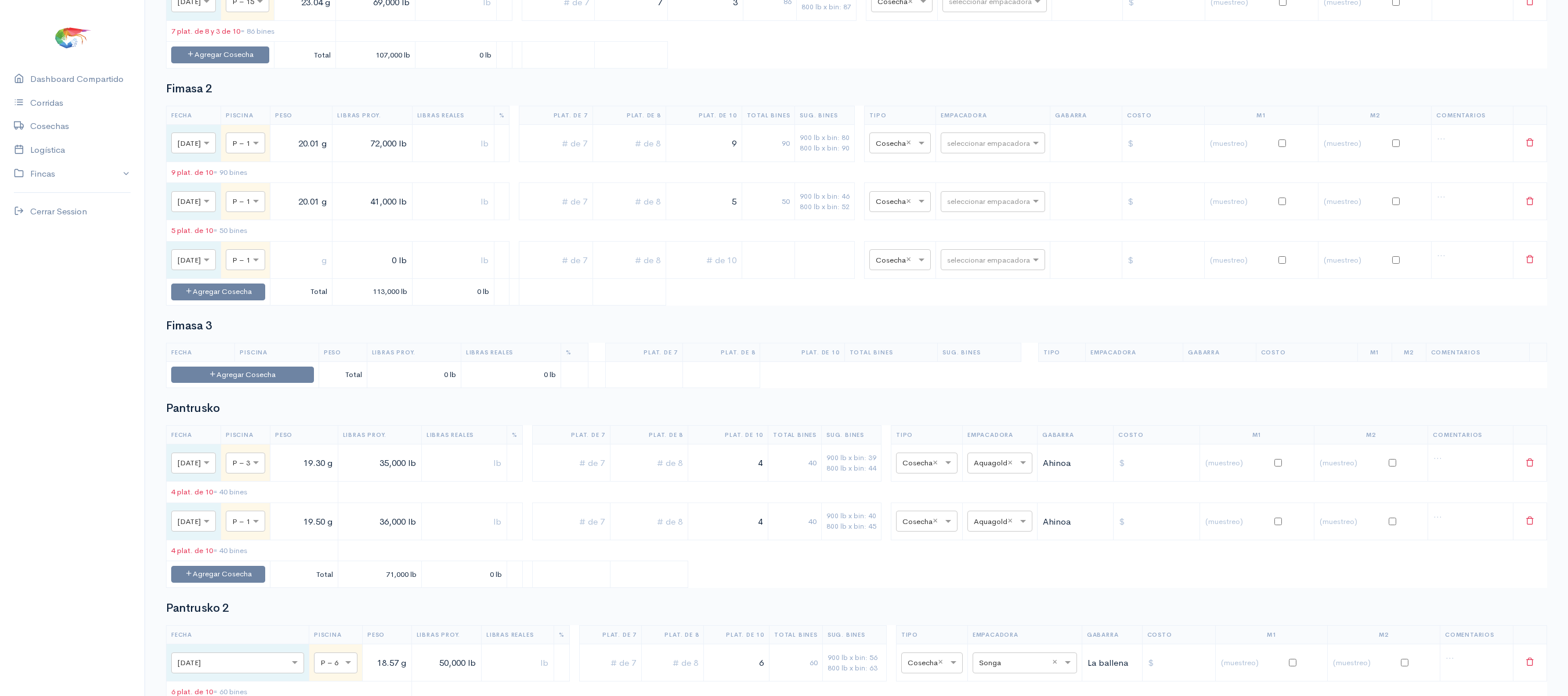
drag, startPoint x: 305, startPoint y: 177, endPoint x: 494, endPoint y: 162, distance: 189.6
click at [494, 162] on tr "× Lun., 29 Sep. × P – 1 20.01 g 72,000 lb 9 90 900 lb x bin: 80 800 lb x bin: 9…" at bounding box center [857, 143] width 1380 height 37
type input "21.50 g"
click at [321, 220] on td "20.01 g" at bounding box center [301, 201] width 62 height 37
drag, startPoint x: 319, startPoint y: 230, endPoint x: 376, endPoint y: 235, distance: 57.2
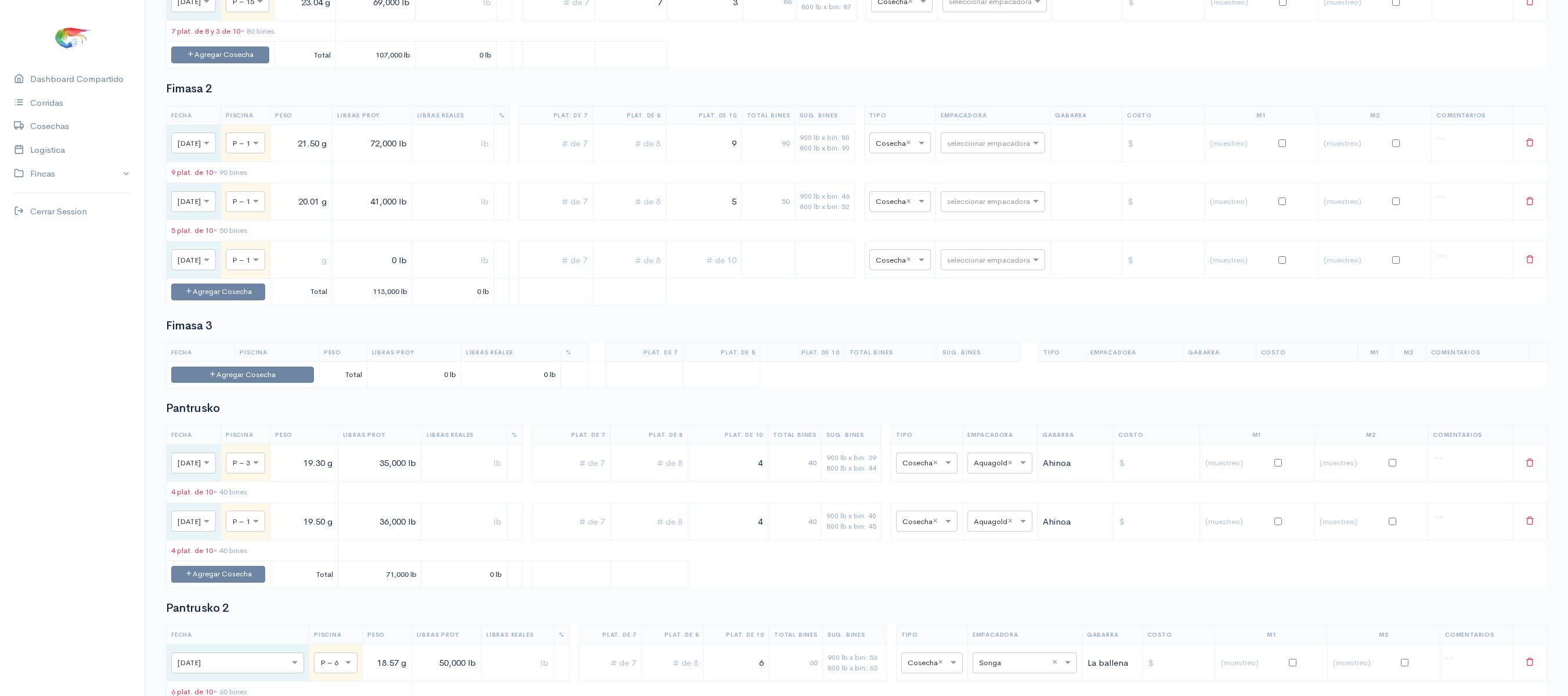
click at [376, 220] on tr "× Mar., 30 Sep. × P – 1 20.01 g 41,000 lb 5 50 900 lb x bin: 46 800 lb x bin: 5…" at bounding box center [857, 201] width 1380 height 37
type input "5 g"
type input "21.50 g"
drag, startPoint x: 384, startPoint y: 167, endPoint x: 403, endPoint y: 175, distance: 20.6
click at [403, 155] on input "72,000 lb" at bounding box center [372, 143] width 70 height 24
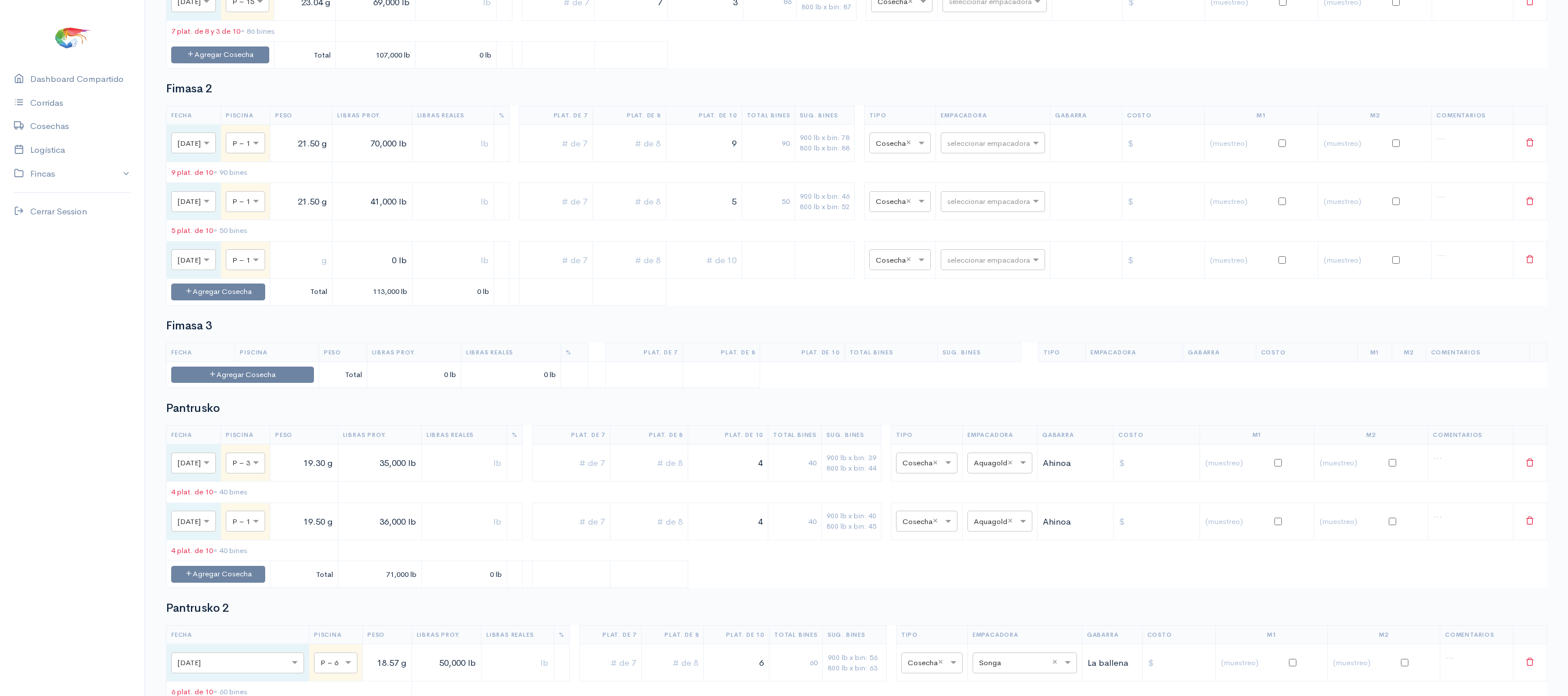
type input "70,000 lb"
click at [400, 214] on input "41,000 lb" at bounding box center [372, 201] width 70 height 24
drag, startPoint x: 391, startPoint y: 229, endPoint x: 403, endPoint y: 229, distance: 12.0
click at [403, 214] on input "41,000 lb" at bounding box center [372, 201] width 70 height 24
type input "50,000 lb"
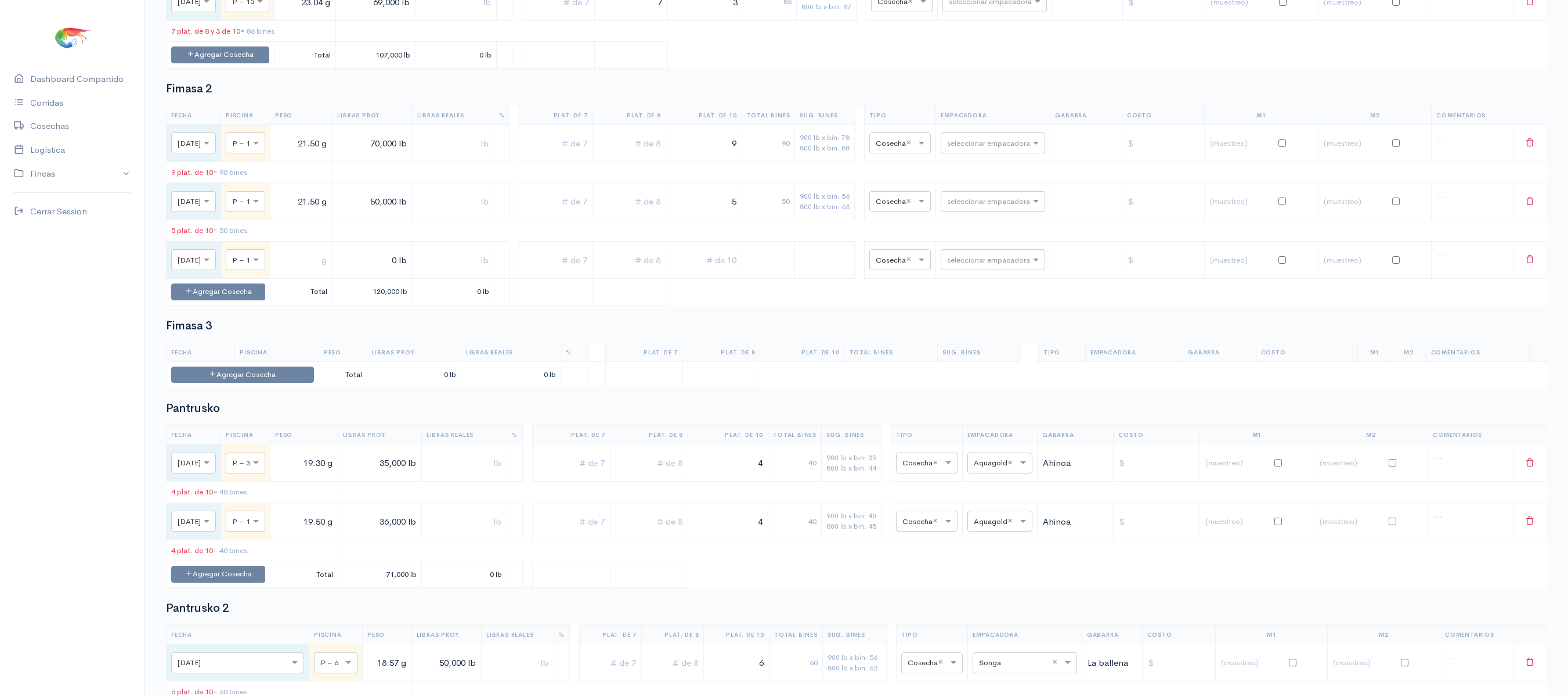
click at [321, 271] on input "text" at bounding box center [301, 259] width 52 height 24
drag, startPoint x: 746, startPoint y: 178, endPoint x: 780, endPoint y: 175, distance: 34.1
click at [780, 162] on tr "× Lun., 29 Sep. × P – 1 21.50 g 70,000 lb 9 90 900 lb x bin: 78 800 lb x bin: 8…" at bounding box center [857, 143] width 1380 height 37
type input "8"
click at [648, 155] on input "text" at bounding box center [630, 143] width 63 height 24
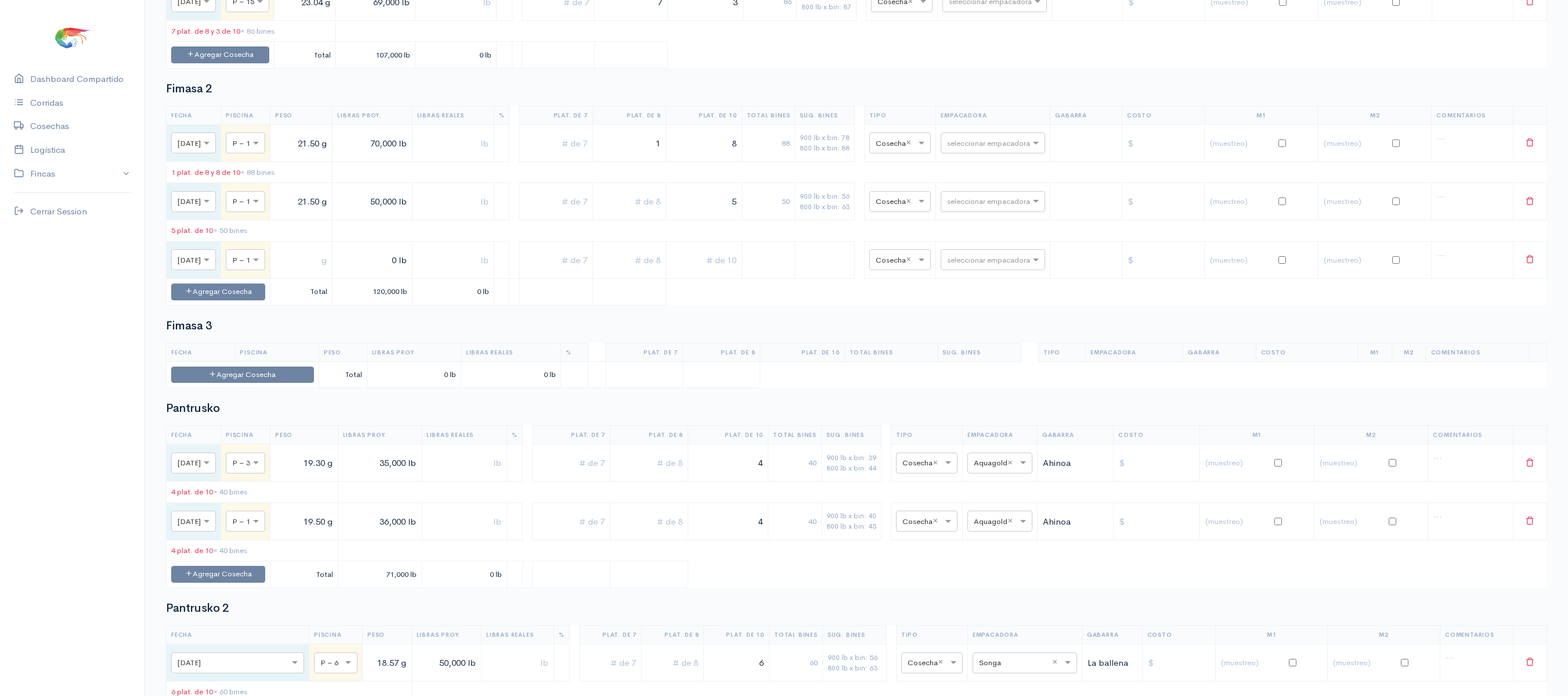
type input "1"
drag, startPoint x: 712, startPoint y: 236, endPoint x: 846, endPoint y: 236, distance: 134.0
click at [846, 220] on tr "× Mar., 30 Sep. × P – 1 21.50 g 50,000 lb 5 50 900 lb x bin: 56 800 lb x bin: 6…" at bounding box center [857, 201] width 1380 height 37
type input "6"
click at [262, 300] on button "Agregar Cosecha" at bounding box center [218, 291] width 94 height 17
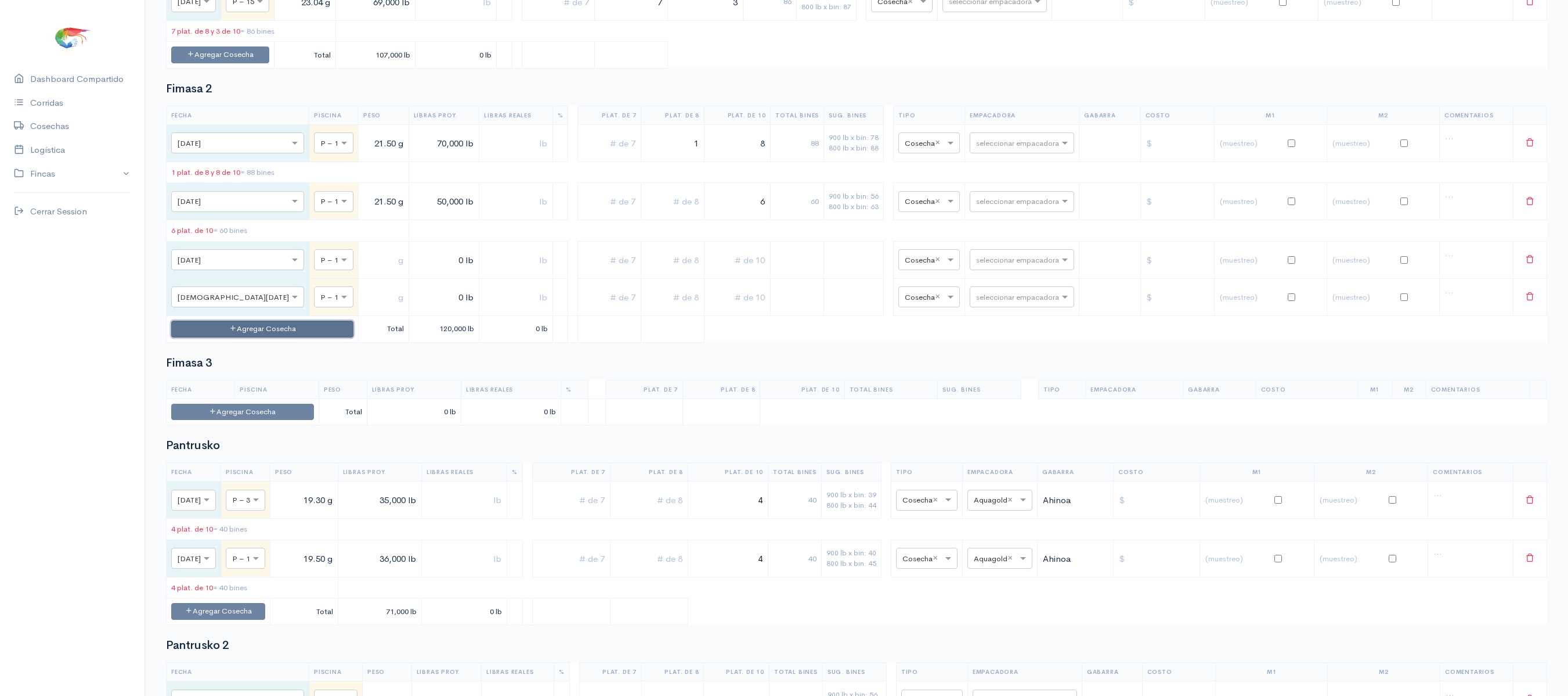
click at [252, 338] on button "Agregar Cosecha" at bounding box center [262, 329] width 182 height 17
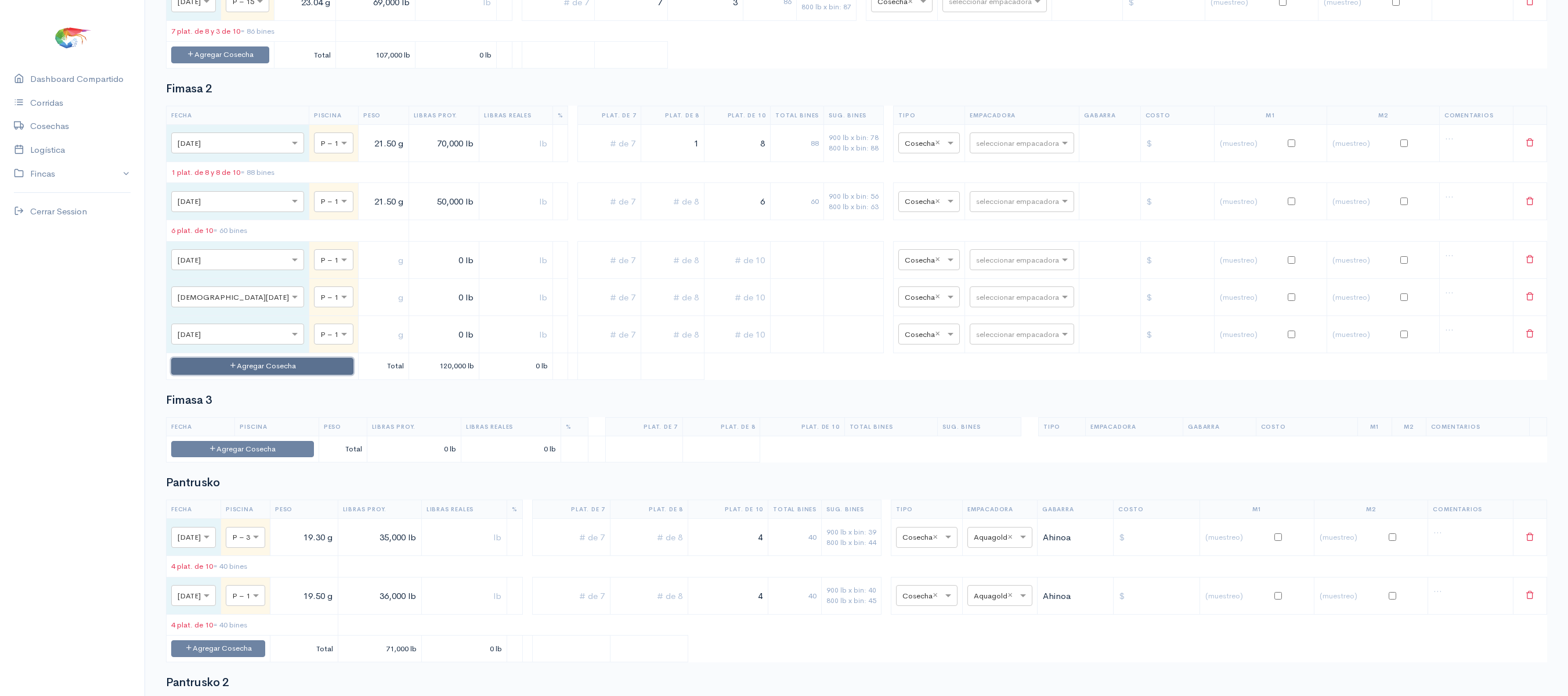
click at [254, 375] on button "Agregar Cosecha" at bounding box center [262, 366] width 182 height 17
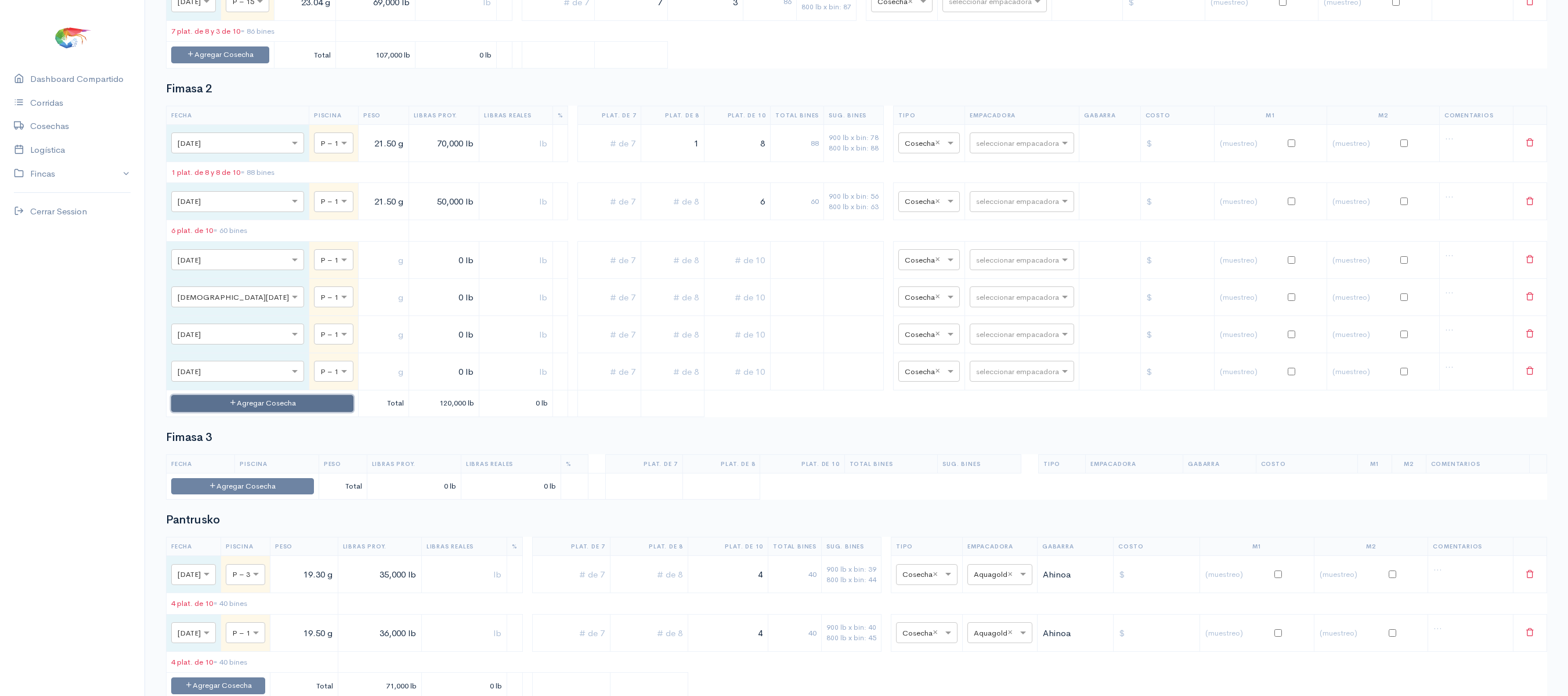
click at [259, 411] on button "Agregar Cosecha" at bounding box center [262, 403] width 182 height 17
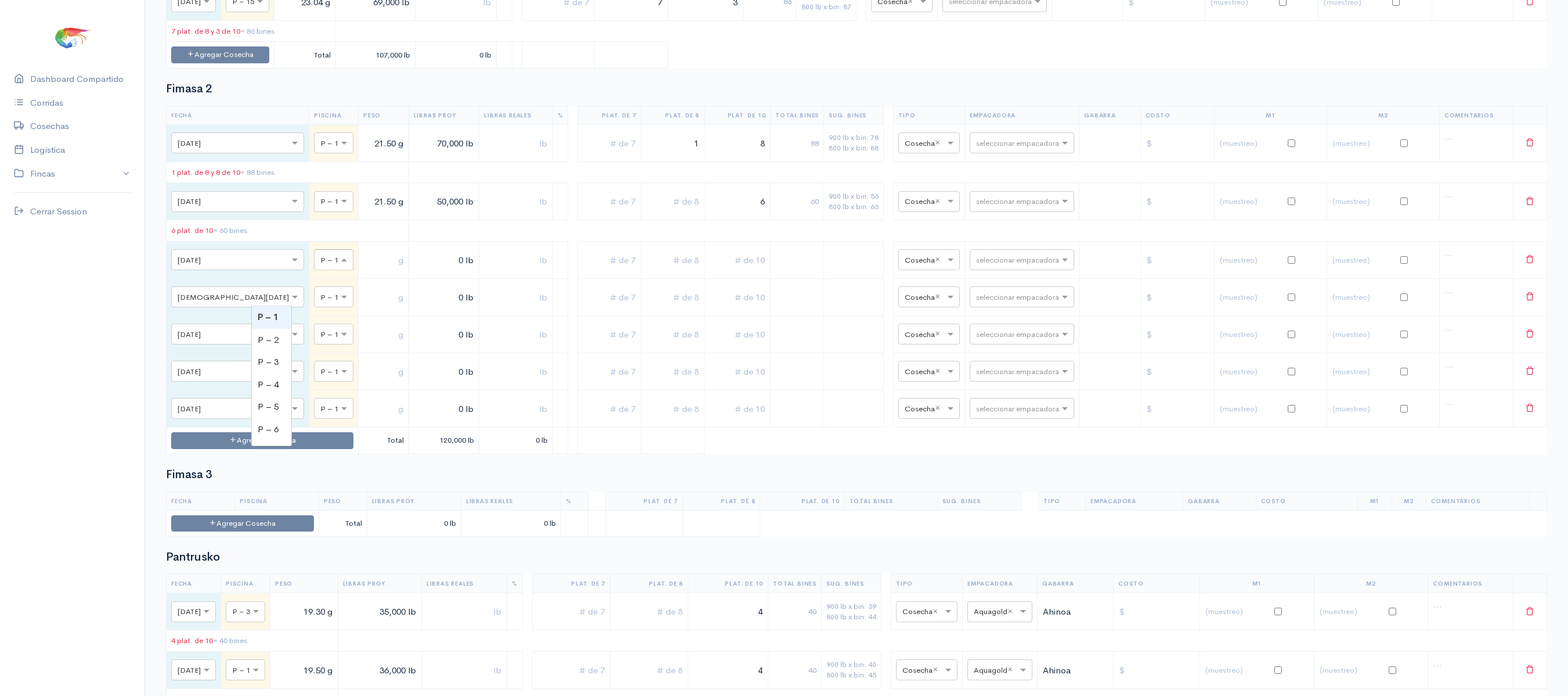
click at [338, 266] on span at bounding box center [345, 260] width 15 height 12
type input "2"
click at [309, 315] on td "× P – 1" at bounding box center [334, 297] width 49 height 37
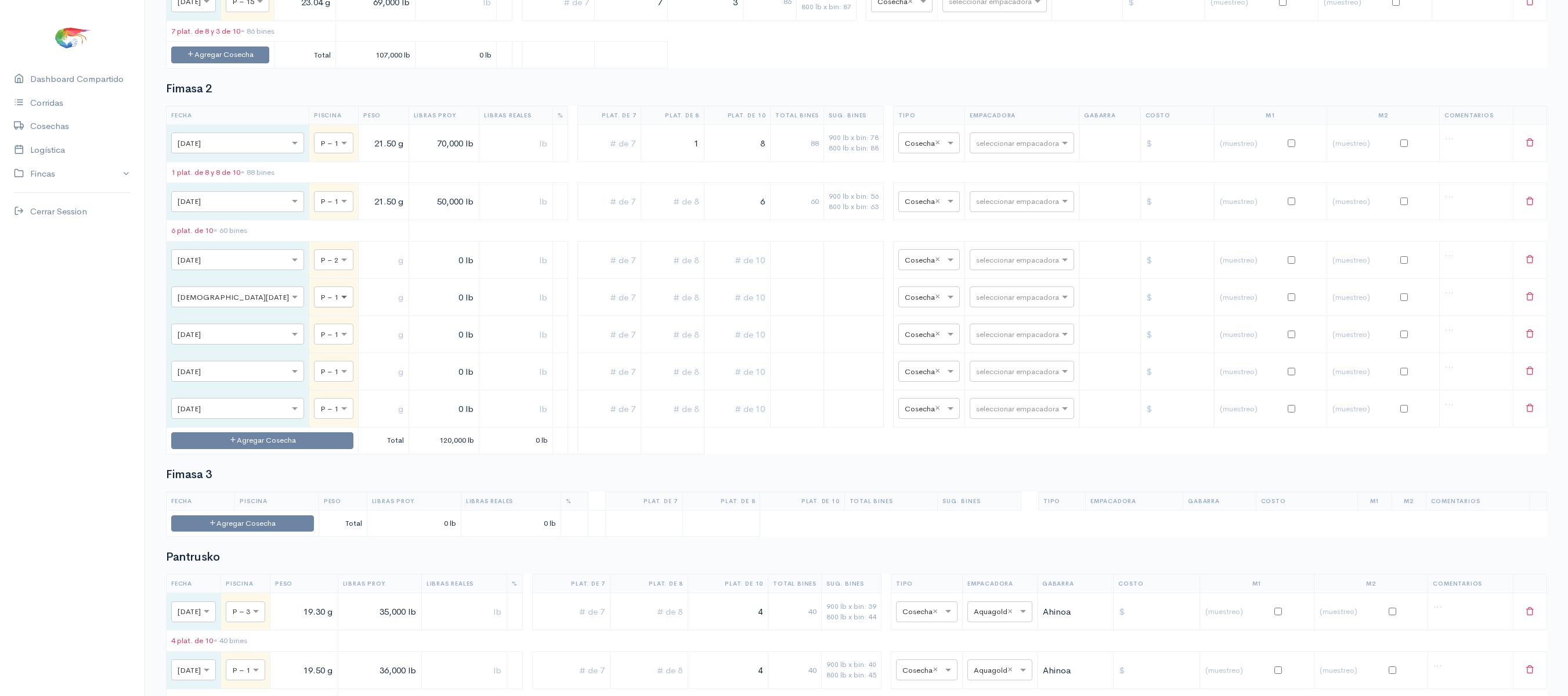
click at [338, 303] on span at bounding box center [345, 297] width 15 height 12
type input "14"
click at [314, 340] on div at bounding box center [335, 333] width 42 height 13
type input "20"
click at [314, 381] on div "× P – 1" at bounding box center [336, 371] width 44 height 21
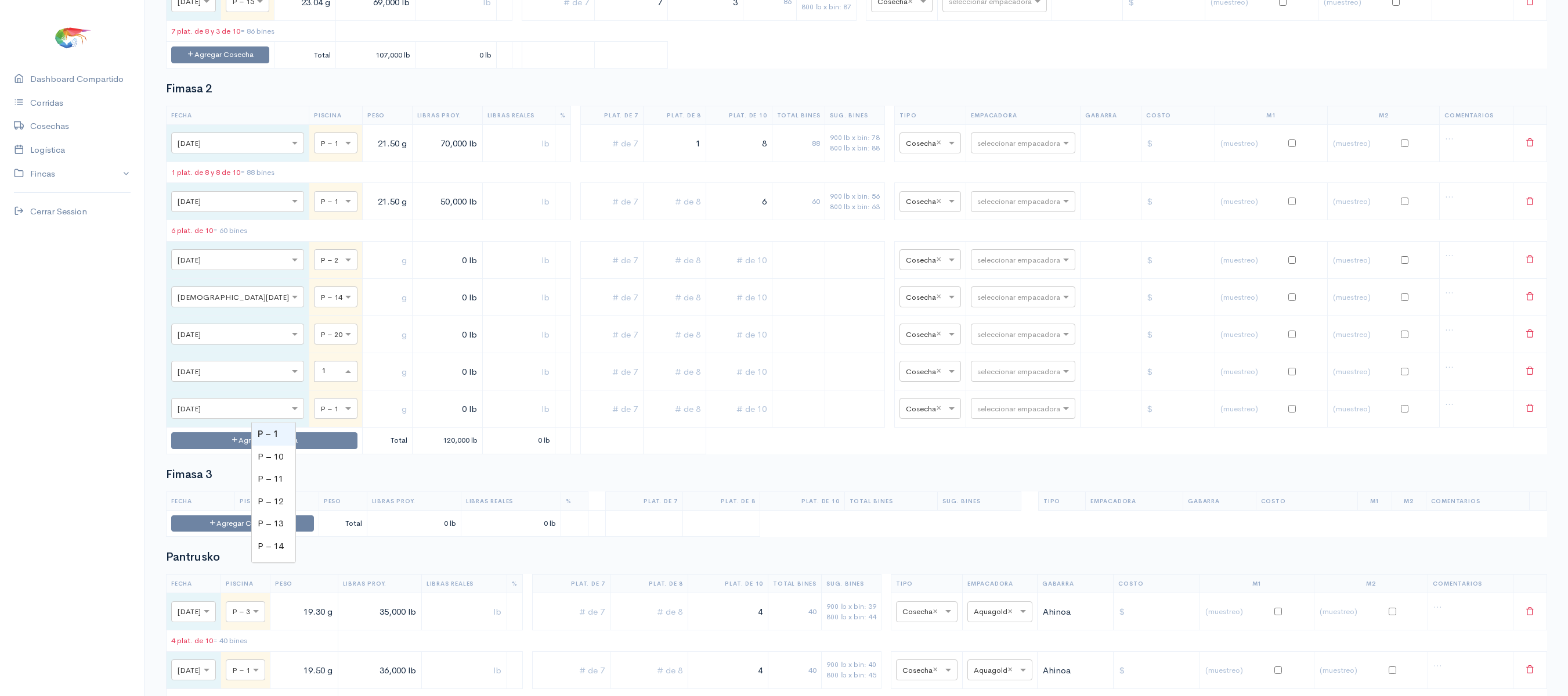
type input "11"
click at [314, 418] on div "× P – 1" at bounding box center [336, 408] width 44 height 21
type input "10"
click at [367, 271] on input "text" at bounding box center [387, 259] width 40 height 24
type input "4 g"
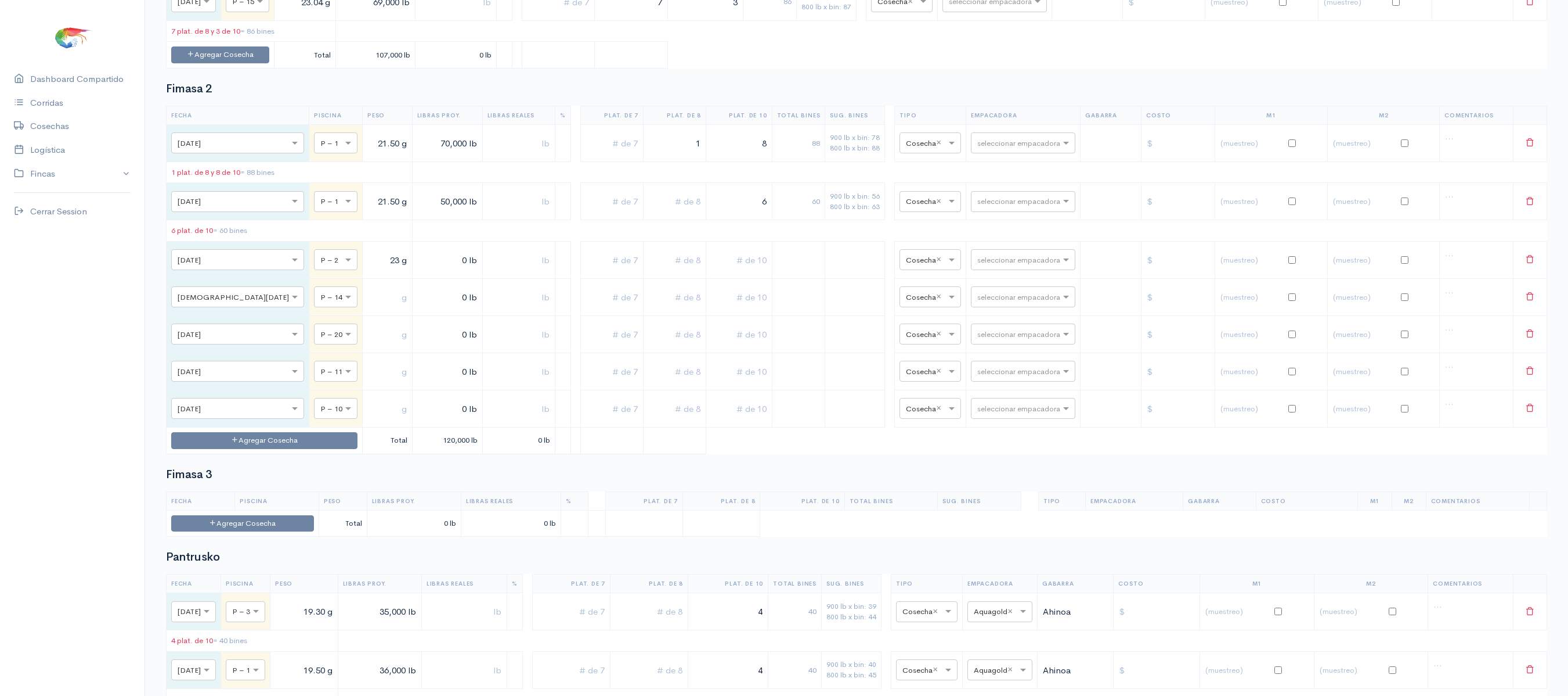
type input "23 g"
click at [367, 309] on input "text" at bounding box center [387, 297] width 40 height 24
type input "22.5 g"
click at [367, 346] on input "text" at bounding box center [387, 334] width 40 height 24
type input "23 g"
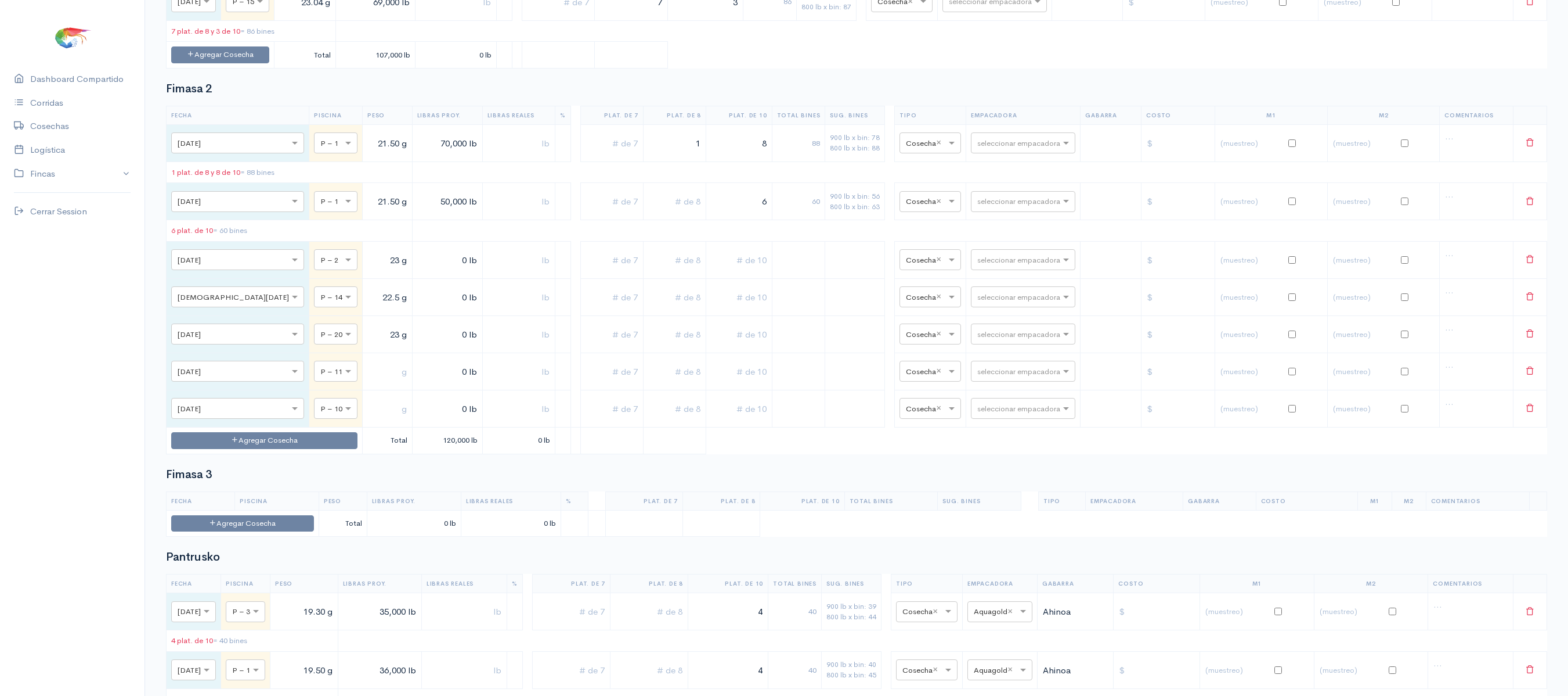
click at [367, 383] on input "text" at bounding box center [387, 371] width 40 height 24
type input "28.50 g"
click at [367, 309] on input "22.5 g" at bounding box center [387, 297] width 40 height 24
type input "22.50 g"
click at [367, 421] on input "text" at bounding box center [387, 408] width 40 height 24
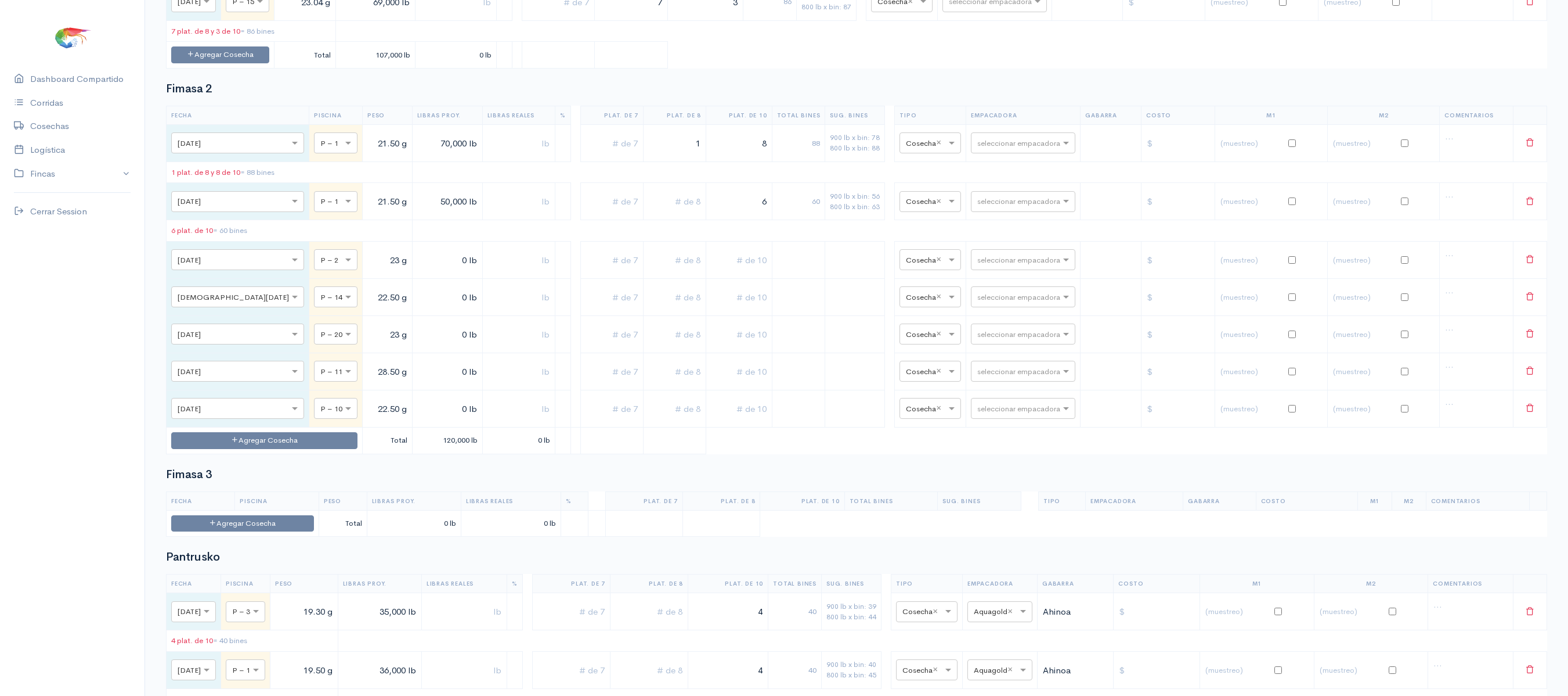
type input "22.50 g"
click at [417, 271] on input "0 lb" at bounding box center [447, 259] width 61 height 24
type input "48,000 lb"
click at [417, 309] on input "0 lb" at bounding box center [447, 297] width 61 height 24
type input "63,000 lb"
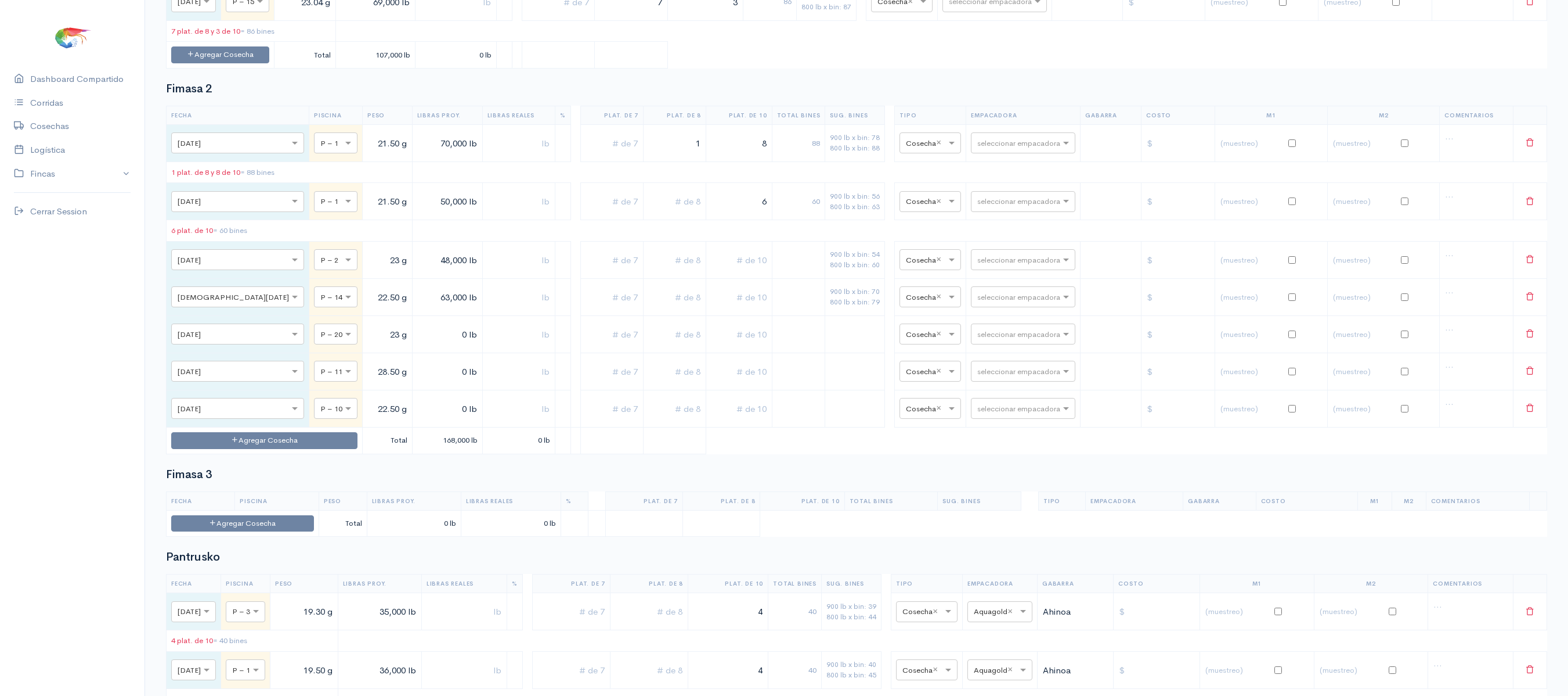
click at [412, 390] on td "0 lb" at bounding box center [447, 371] width 70 height 37
click at [417, 346] on input "0 lb" at bounding box center [447, 334] width 61 height 24
type input "67,000 lb"
click at [417, 383] on input "0 lb" at bounding box center [447, 371] width 61 height 24
type input "75,000 lb"
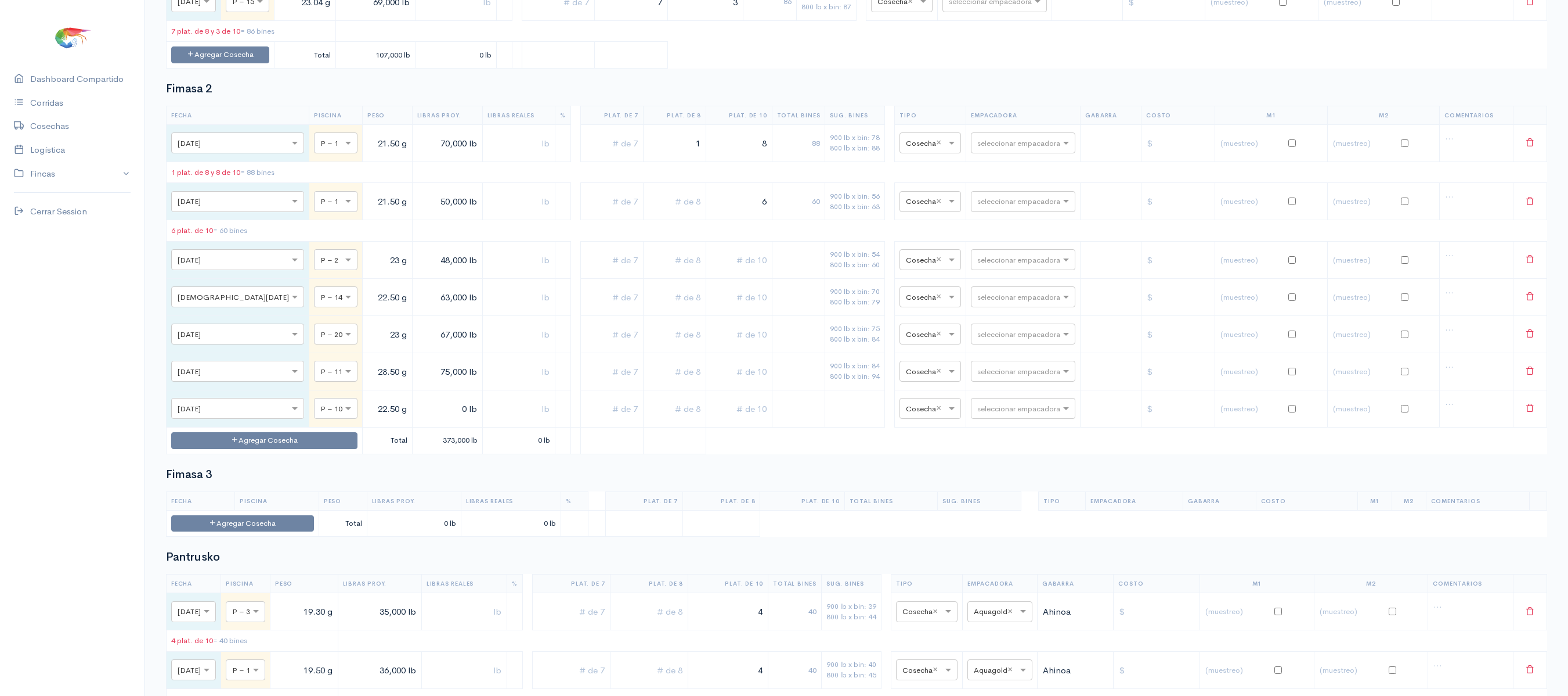
click at [417, 421] on input "0 lb" at bounding box center [447, 408] width 61 height 24
type input "98,000 lb"
click at [746, 271] on input "text" at bounding box center [736, 259] width 55 height 24
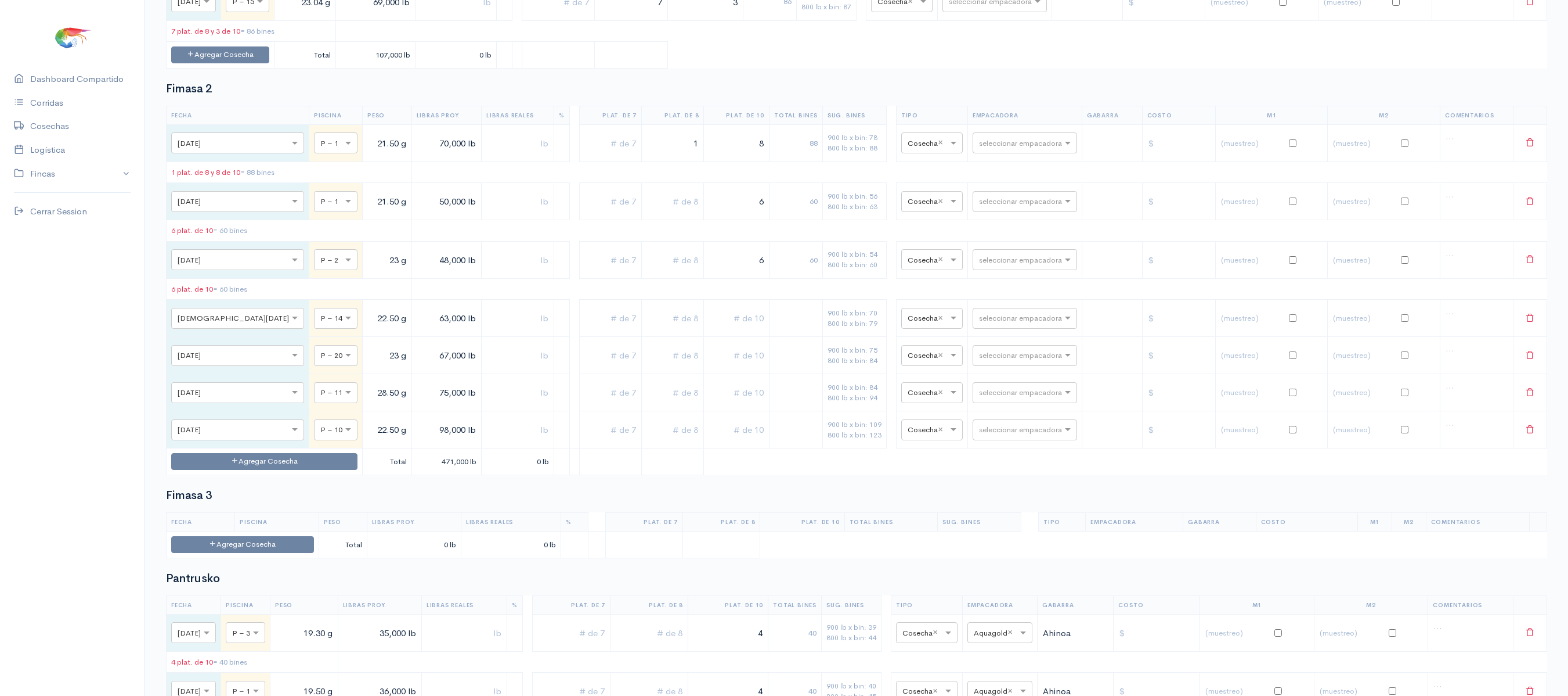
type input "6"
click at [722, 331] on input "text" at bounding box center [736, 318] width 55 height 24
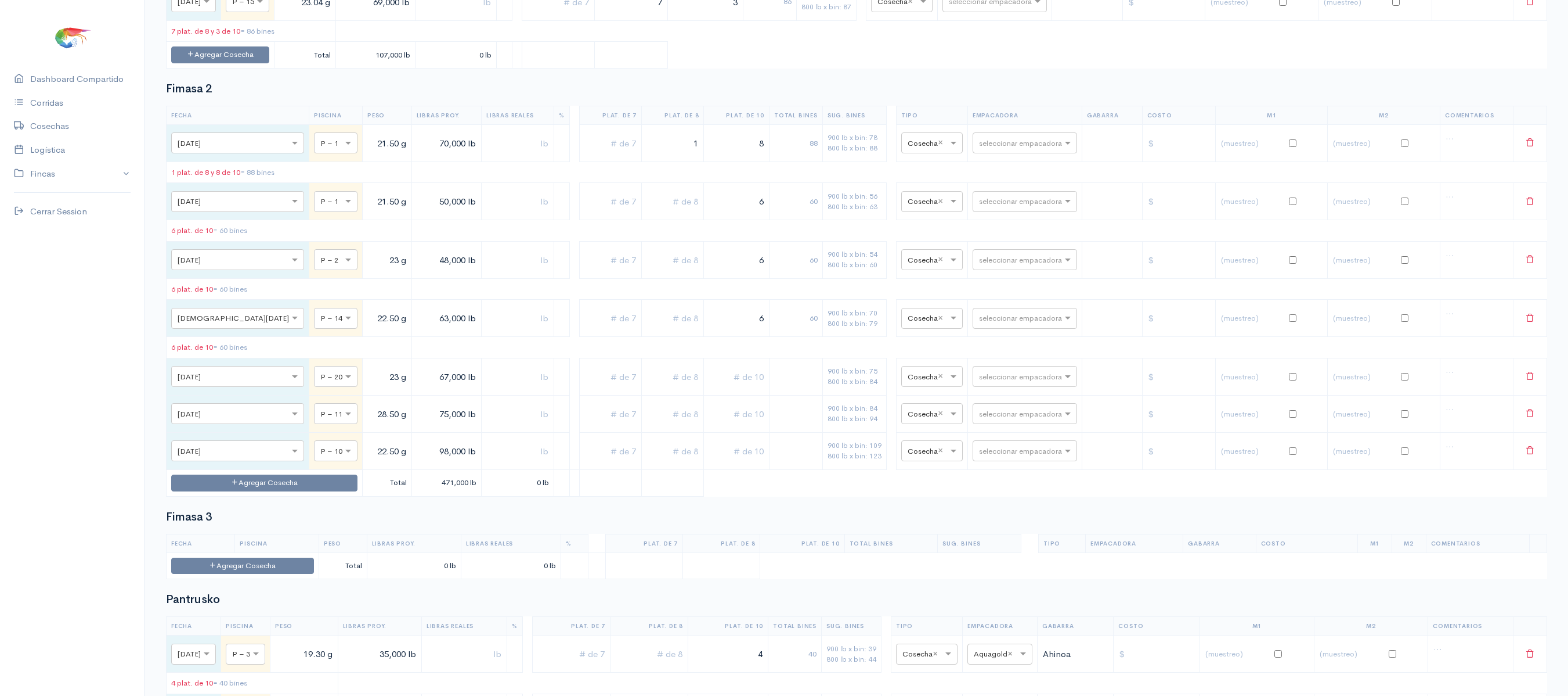
type input "6"
click at [681, 337] on td at bounding box center [673, 318] width 62 height 37
click at [671, 331] on input "text" at bounding box center [673, 318] width 52 height 24
type input "2"
click at [722, 388] on input "text" at bounding box center [736, 376] width 55 height 24
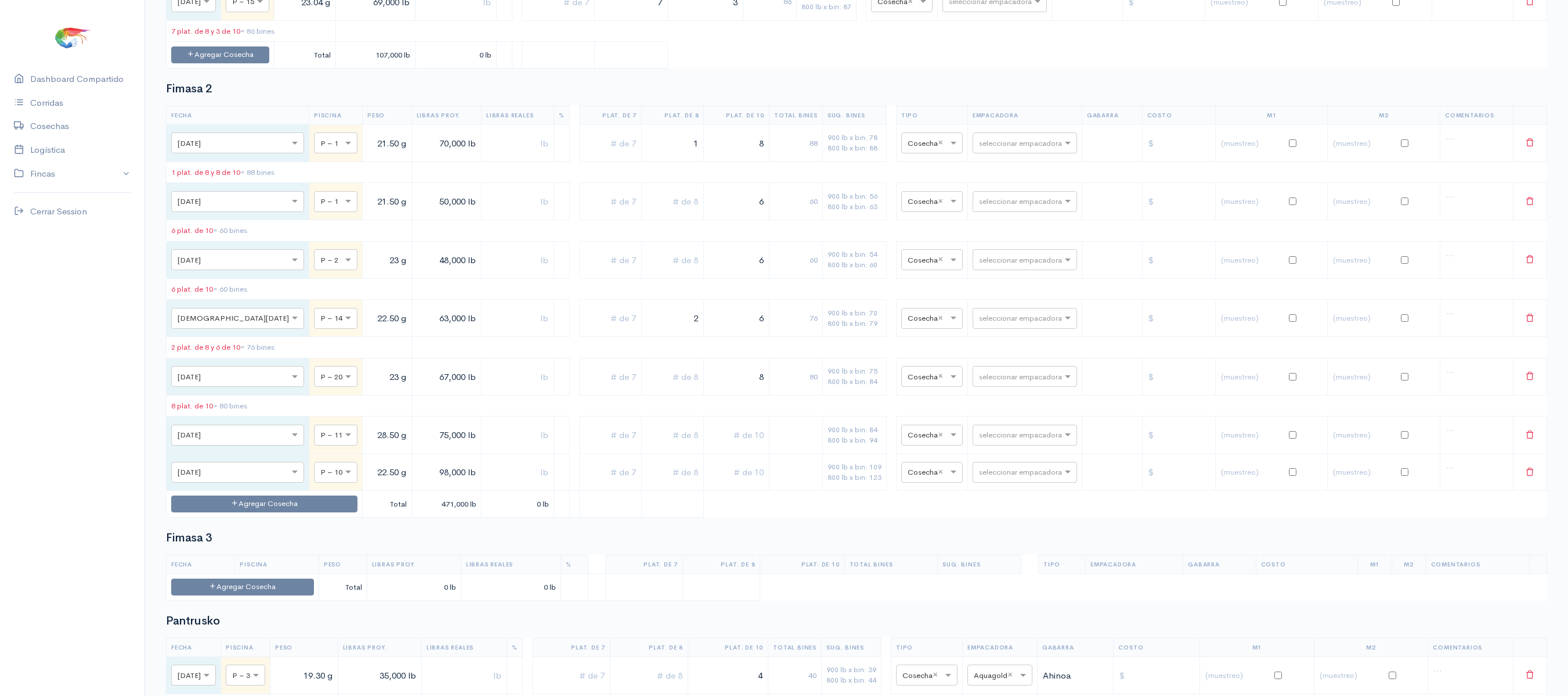
type input "8"
click at [723, 447] on input "text" at bounding box center [736, 435] width 55 height 24
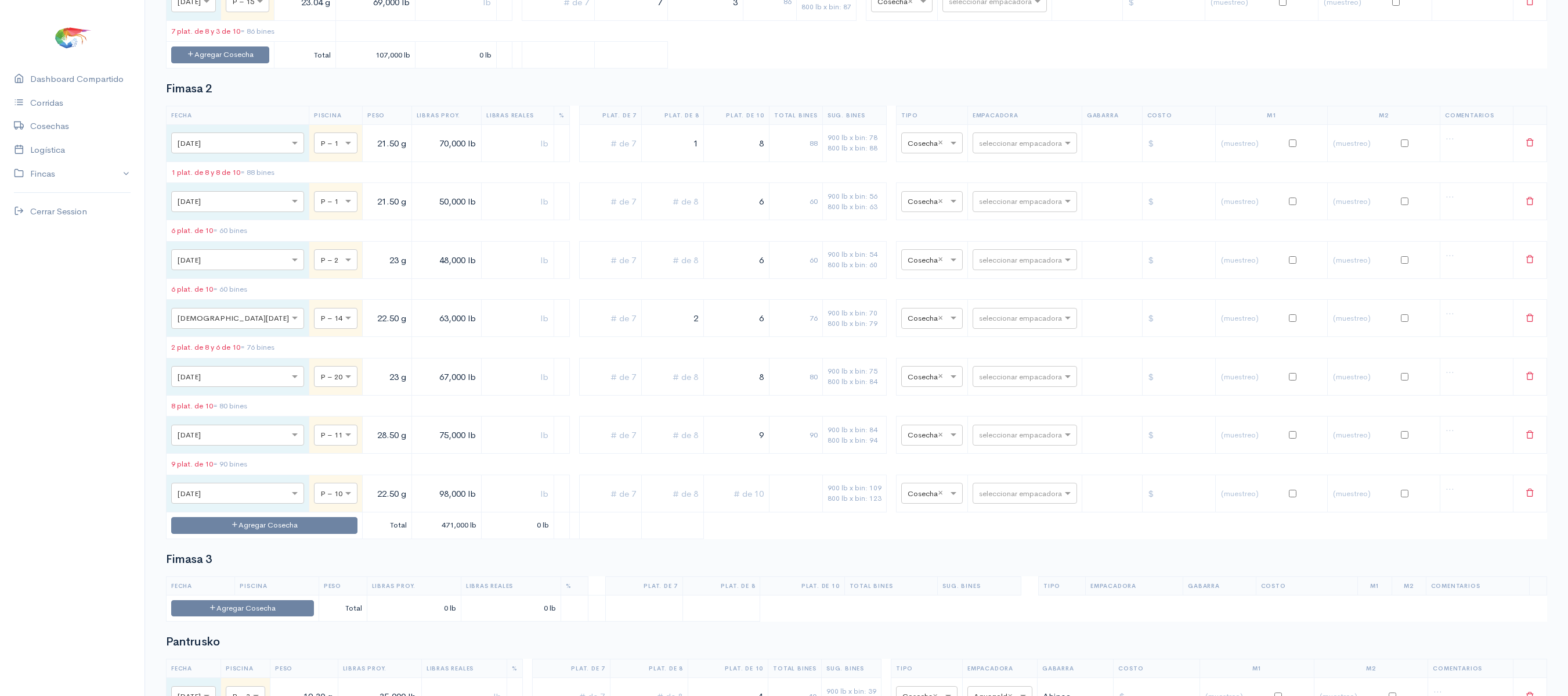
type input "9"
click at [714, 505] on input "text" at bounding box center [736, 493] width 55 height 24
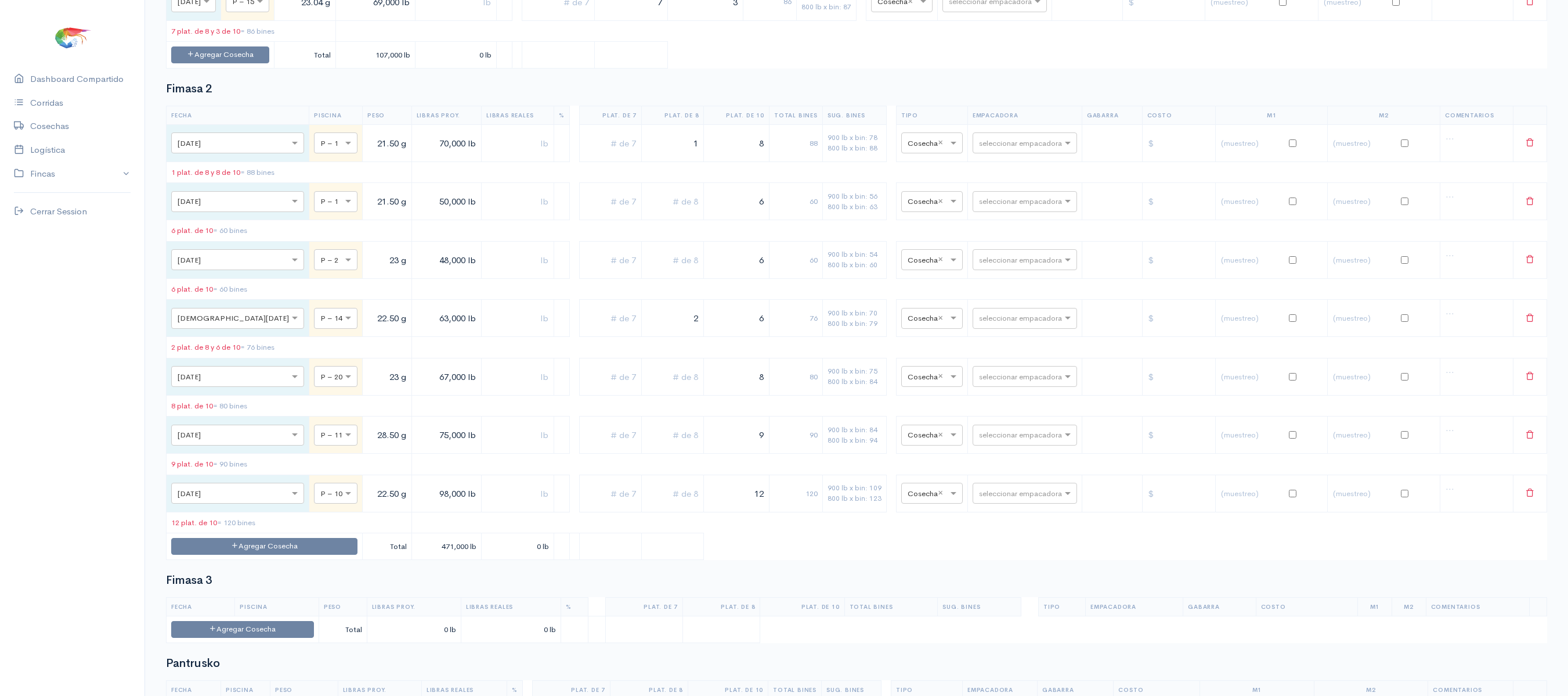
type input "12"
click at [849, 560] on table "Fecha Piscina Peso Libras Proy. Libras Reales % Plat. de 7 Plat. de 8 Plat. de …" at bounding box center [856, 332] width 1381 height 454
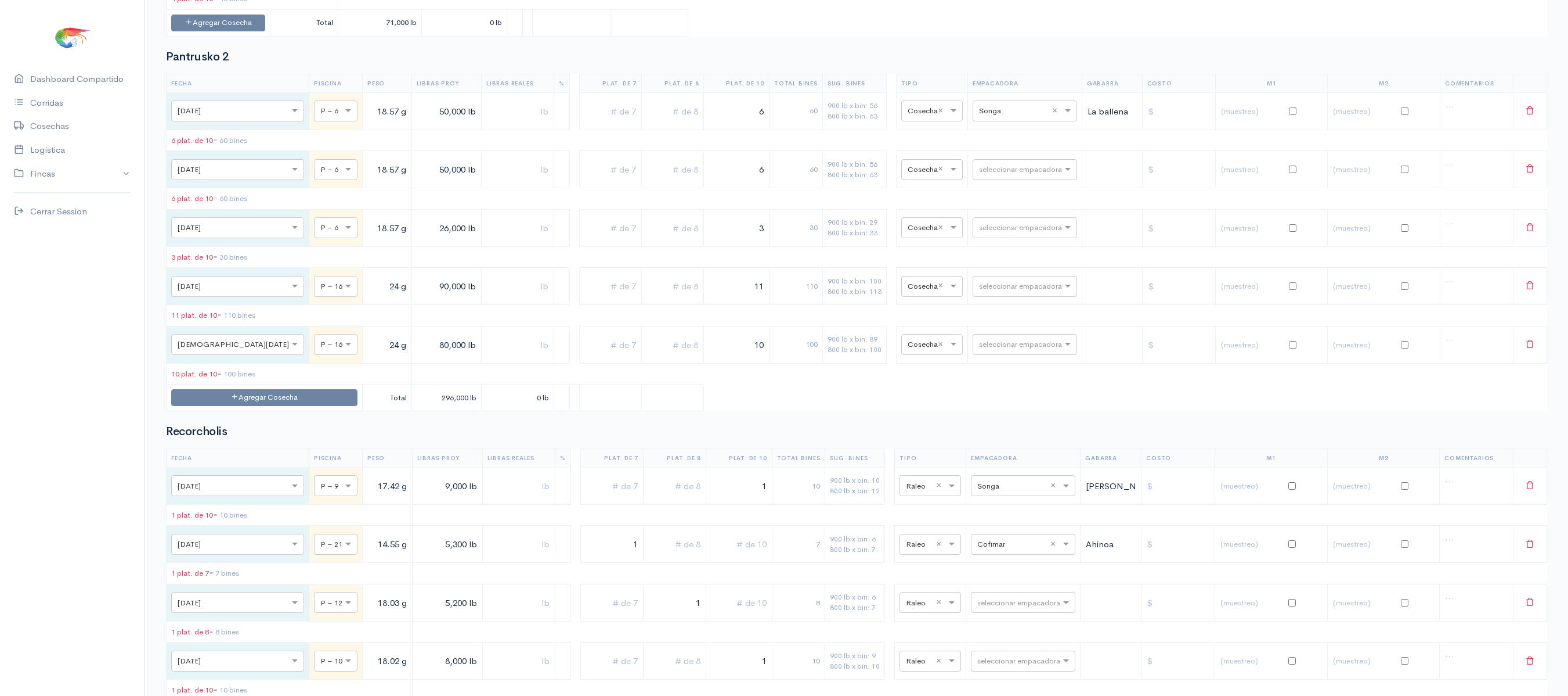
scroll to position [1305, 0]
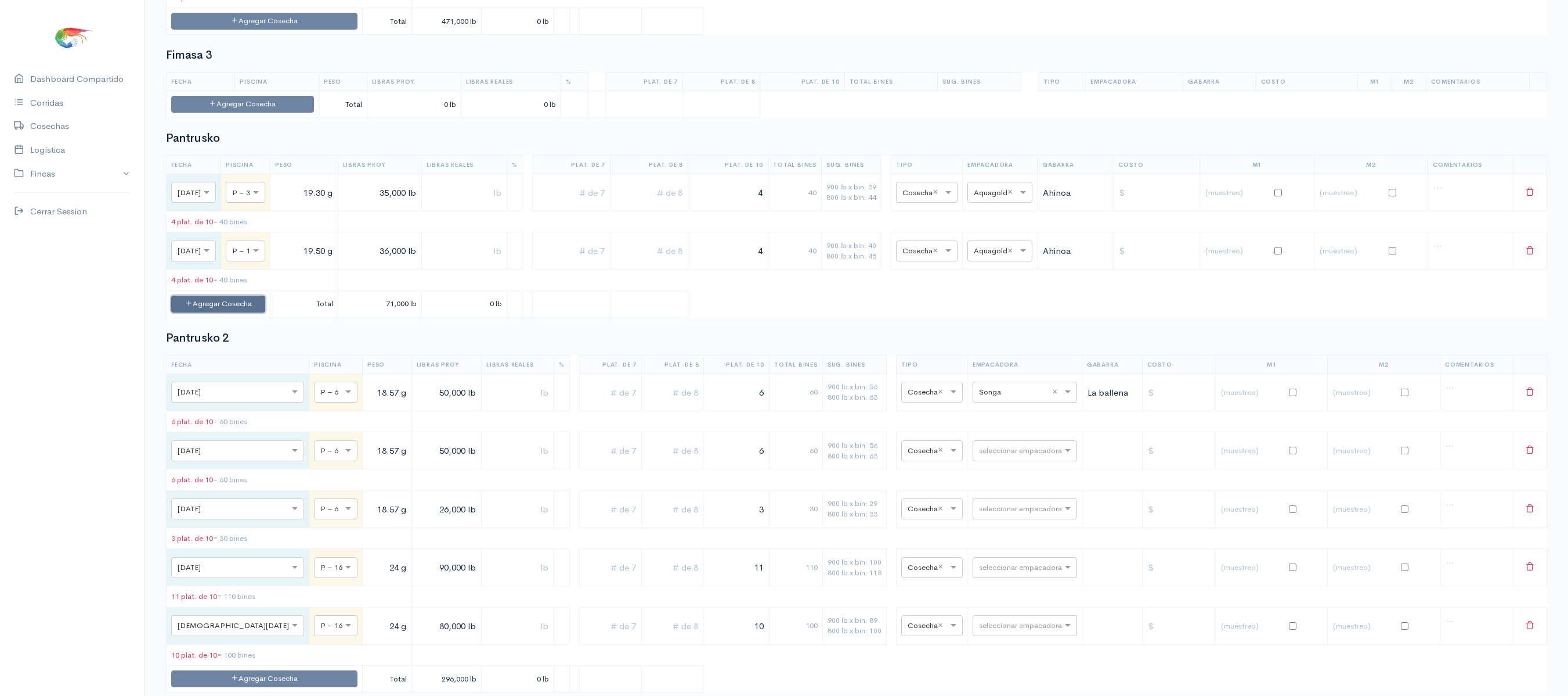
click at [252, 312] on button "Agregar Cosecha" at bounding box center [218, 304] width 94 height 17
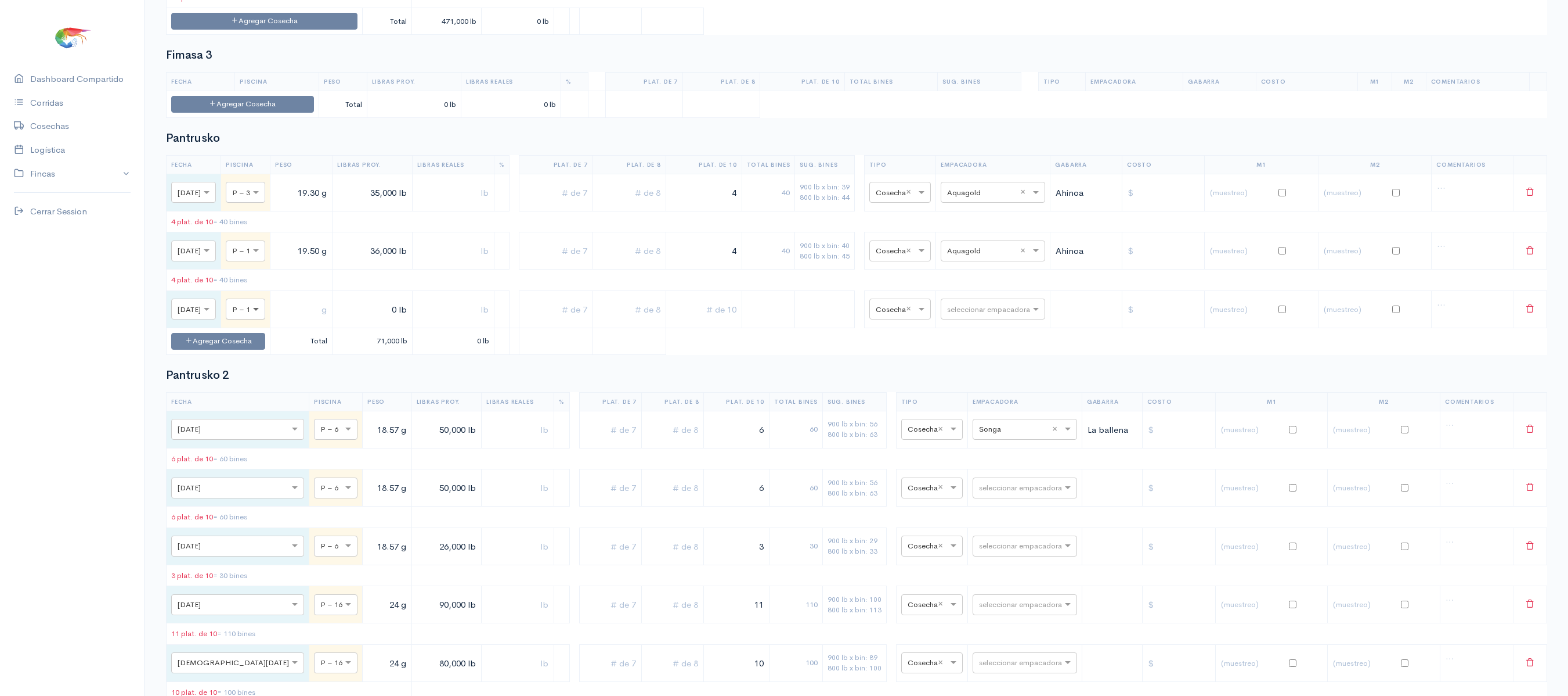
click at [264, 315] on span at bounding box center [257, 309] width 15 height 12
type input "6"
click at [327, 321] on input "text" at bounding box center [301, 309] width 52 height 24
type input "19.52 g"
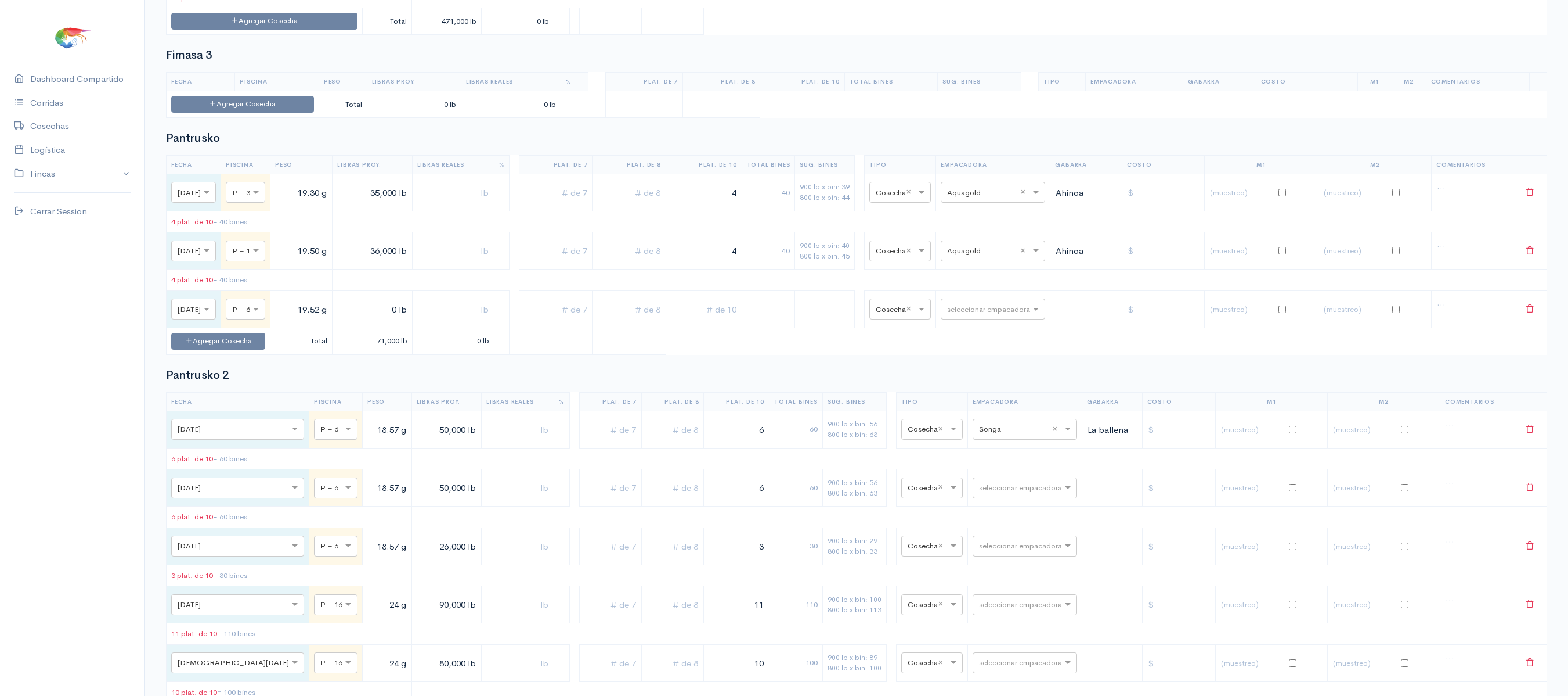
click at [394, 321] on input "0 lb" at bounding box center [372, 309] width 70 height 24
type input "44,000 lb"
click at [714, 321] on input "text" at bounding box center [704, 309] width 66 height 24
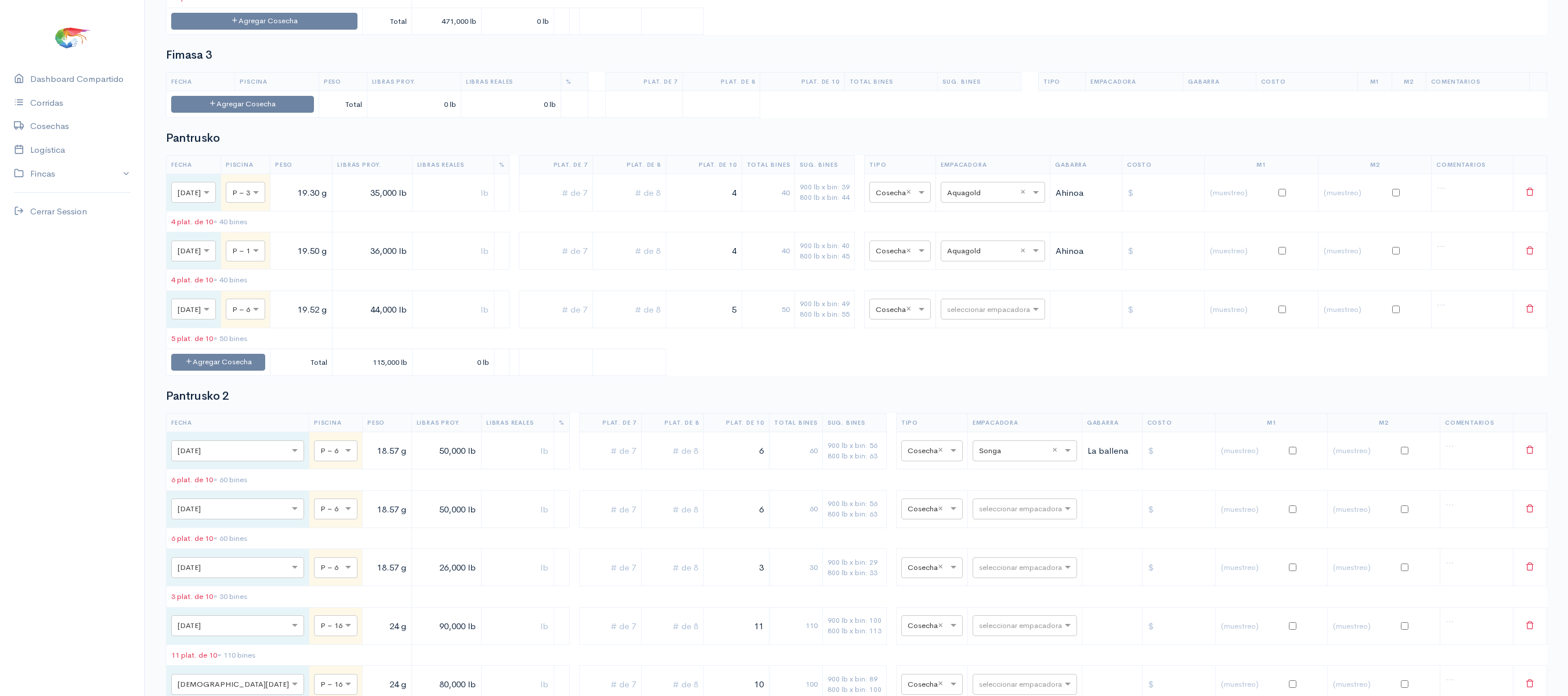
type input "5"
click at [510, 328] on td at bounding box center [502, 309] width 15 height 37
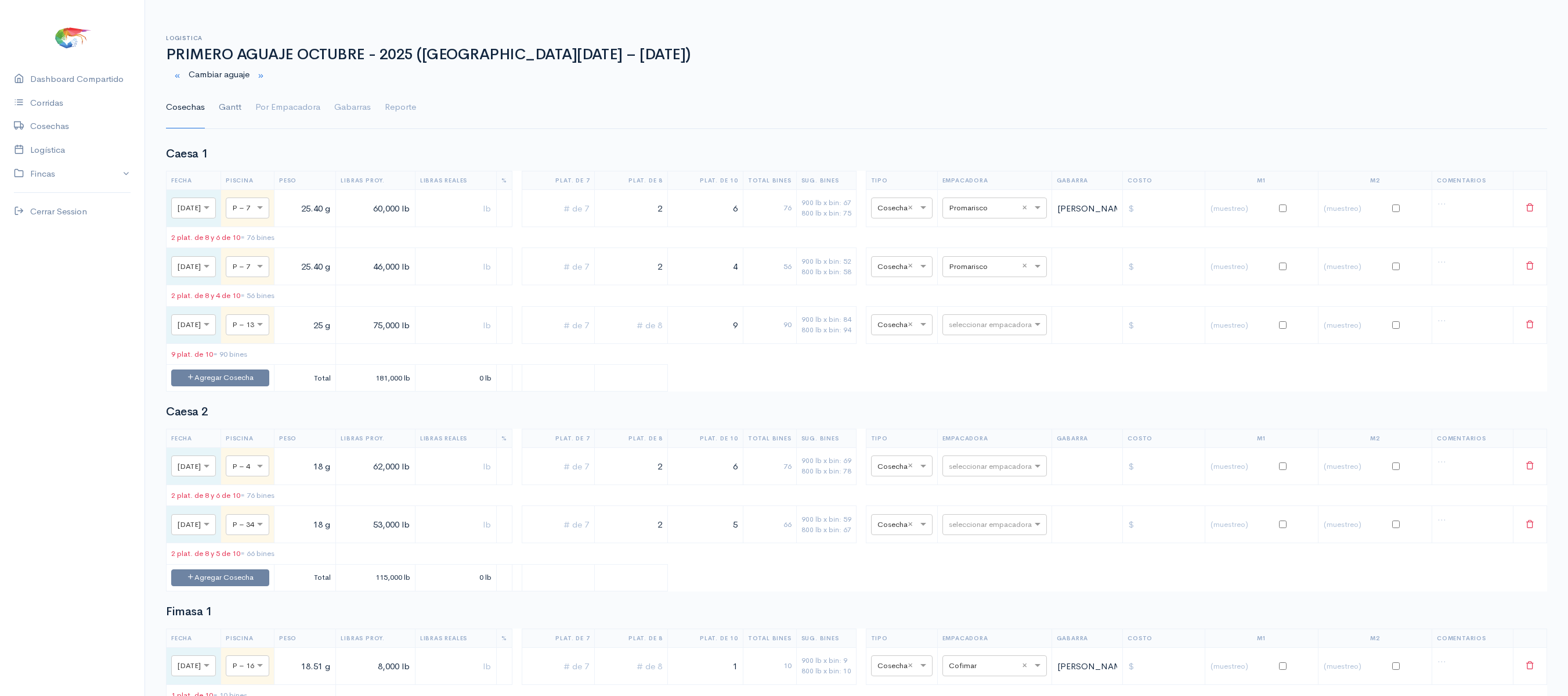
click at [219, 105] on link "Gantt" at bounding box center [230, 108] width 22 height 42
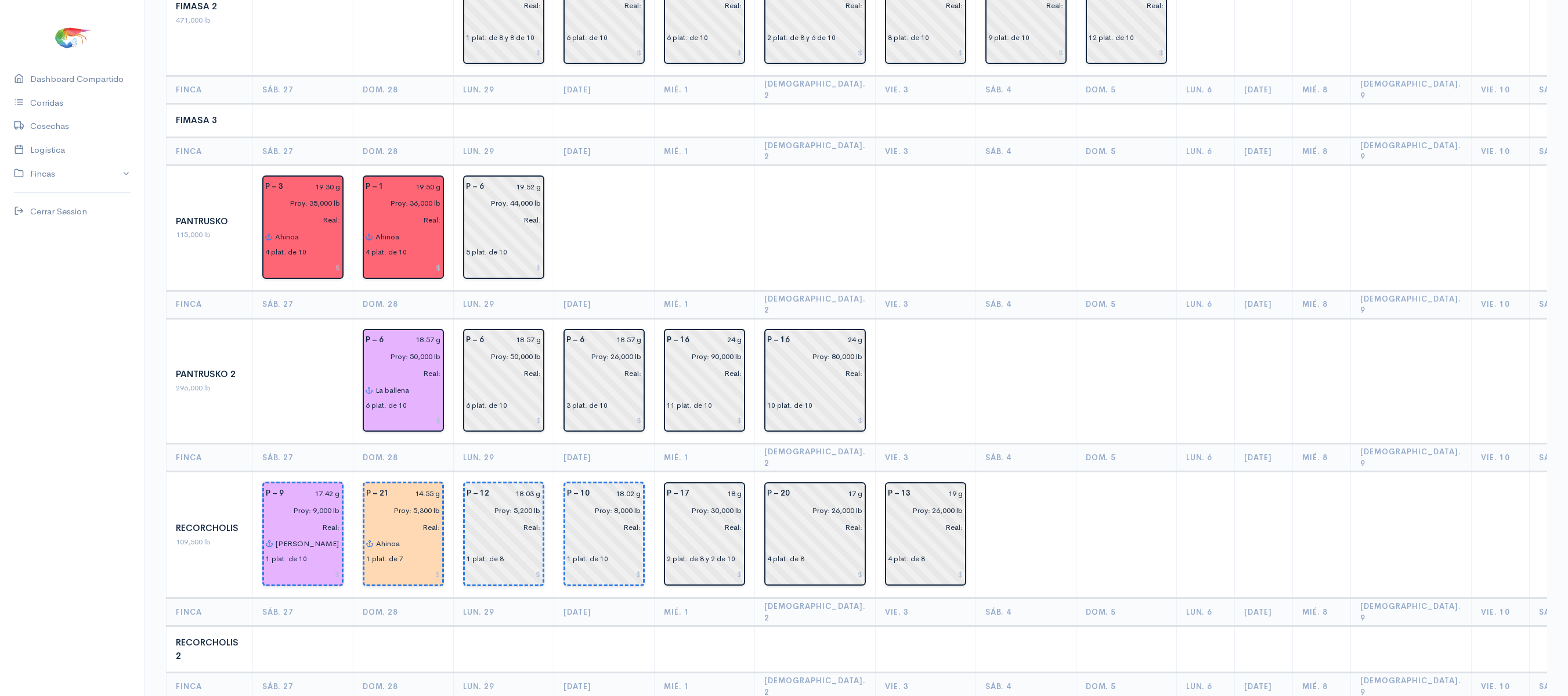
scroll to position [1084, 0]
